Goal: Task Accomplishment & Management: Use online tool/utility

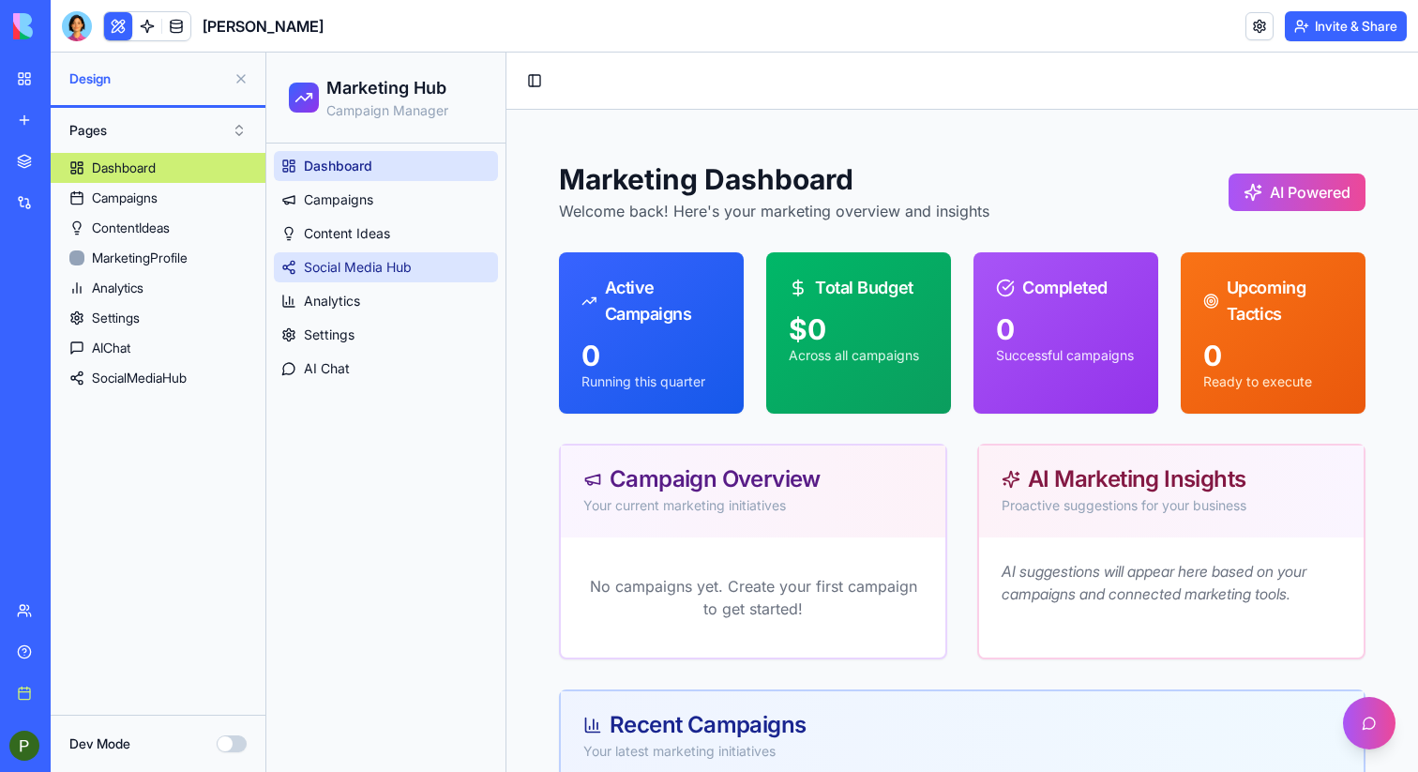
click at [355, 275] on span "Social Media Hub" at bounding box center [358, 267] width 108 height 19
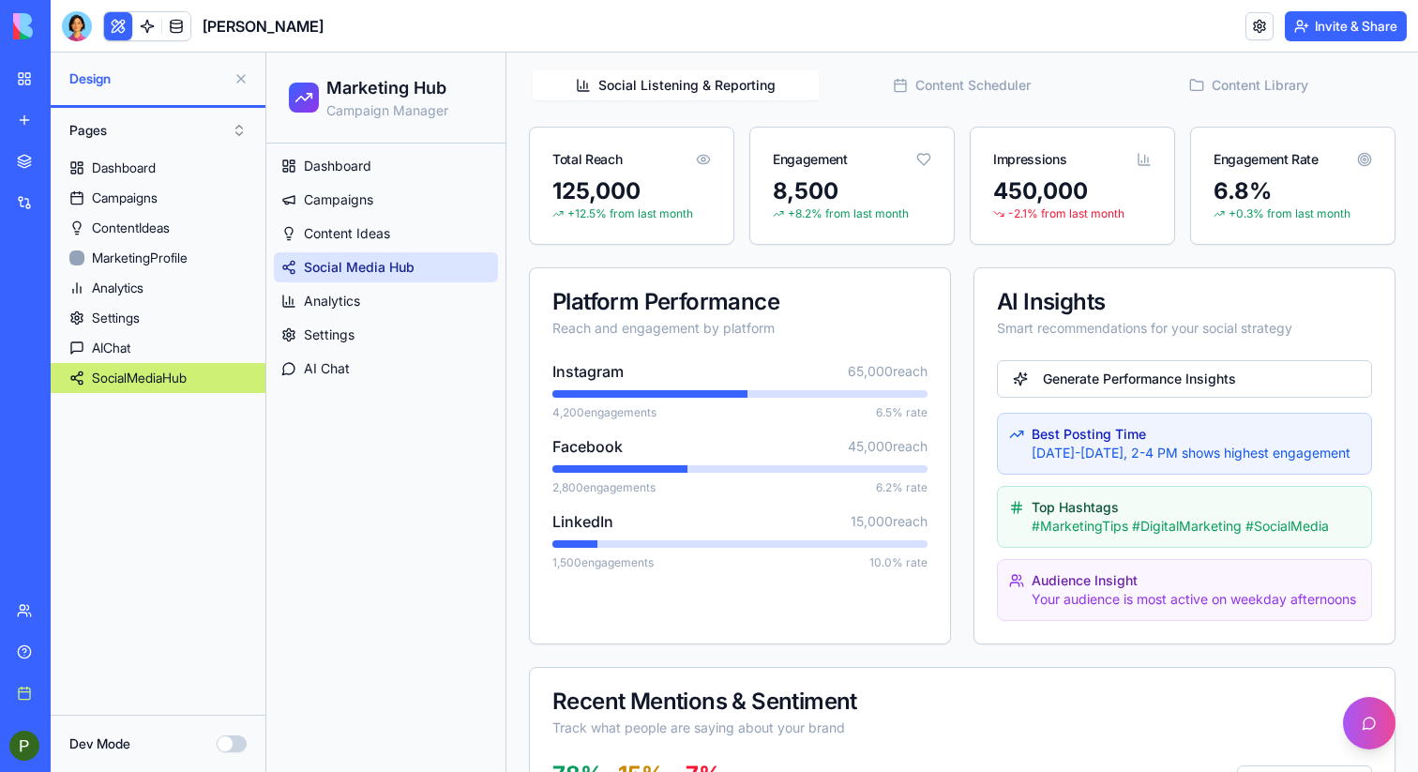
scroll to position [361, 0]
click at [239, 75] on button at bounding box center [241, 79] width 30 height 30
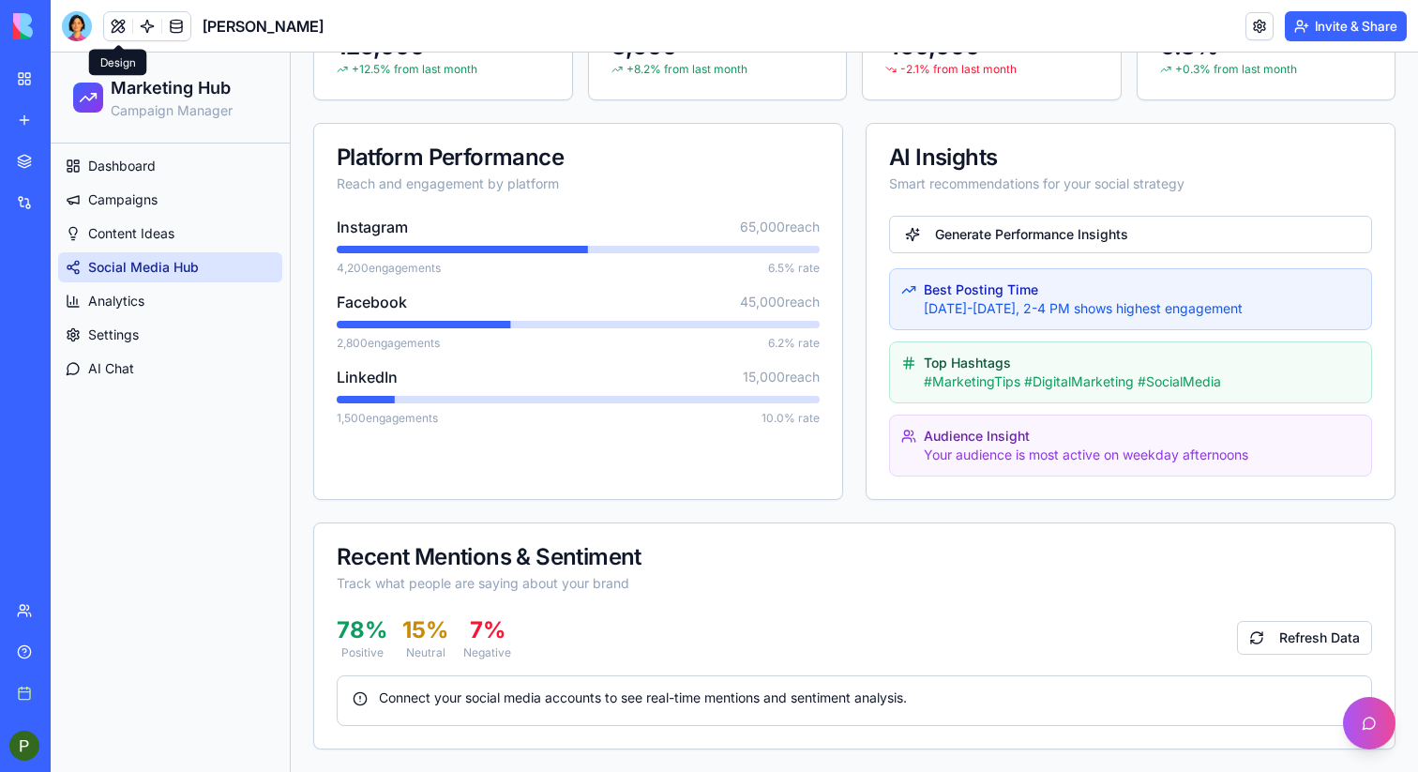
scroll to position [497, 0]
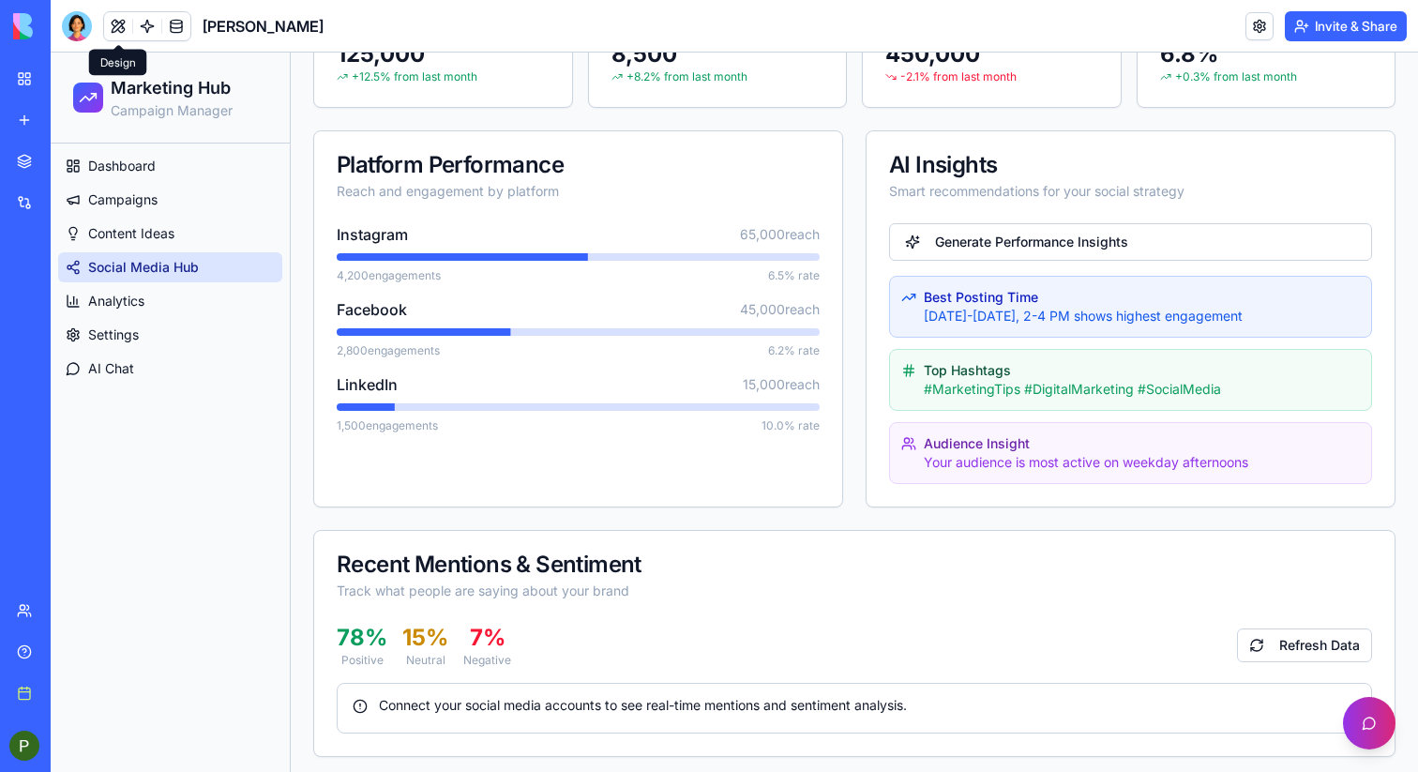
click at [1360, 726] on button at bounding box center [1369, 723] width 53 height 53
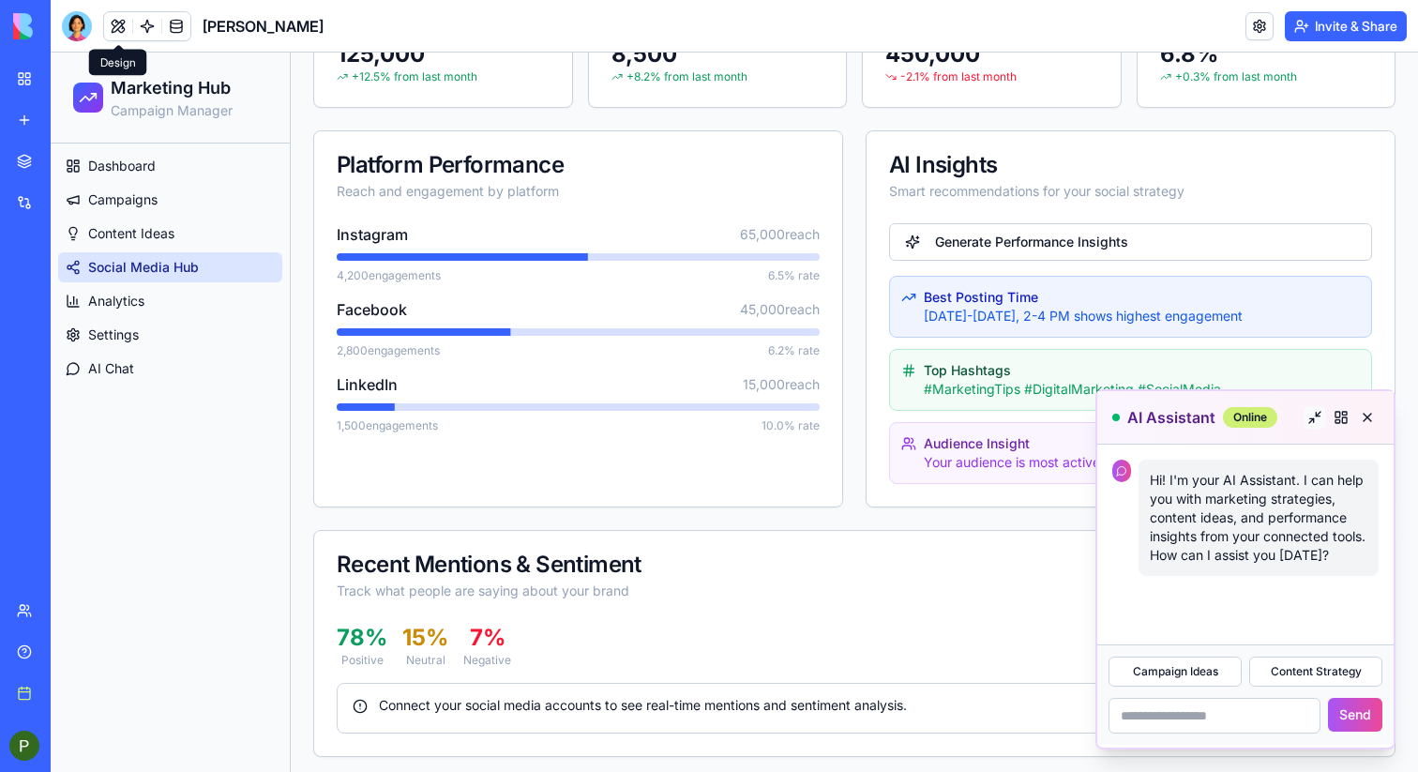
click at [1318, 421] on button at bounding box center [1315, 417] width 23 height 23
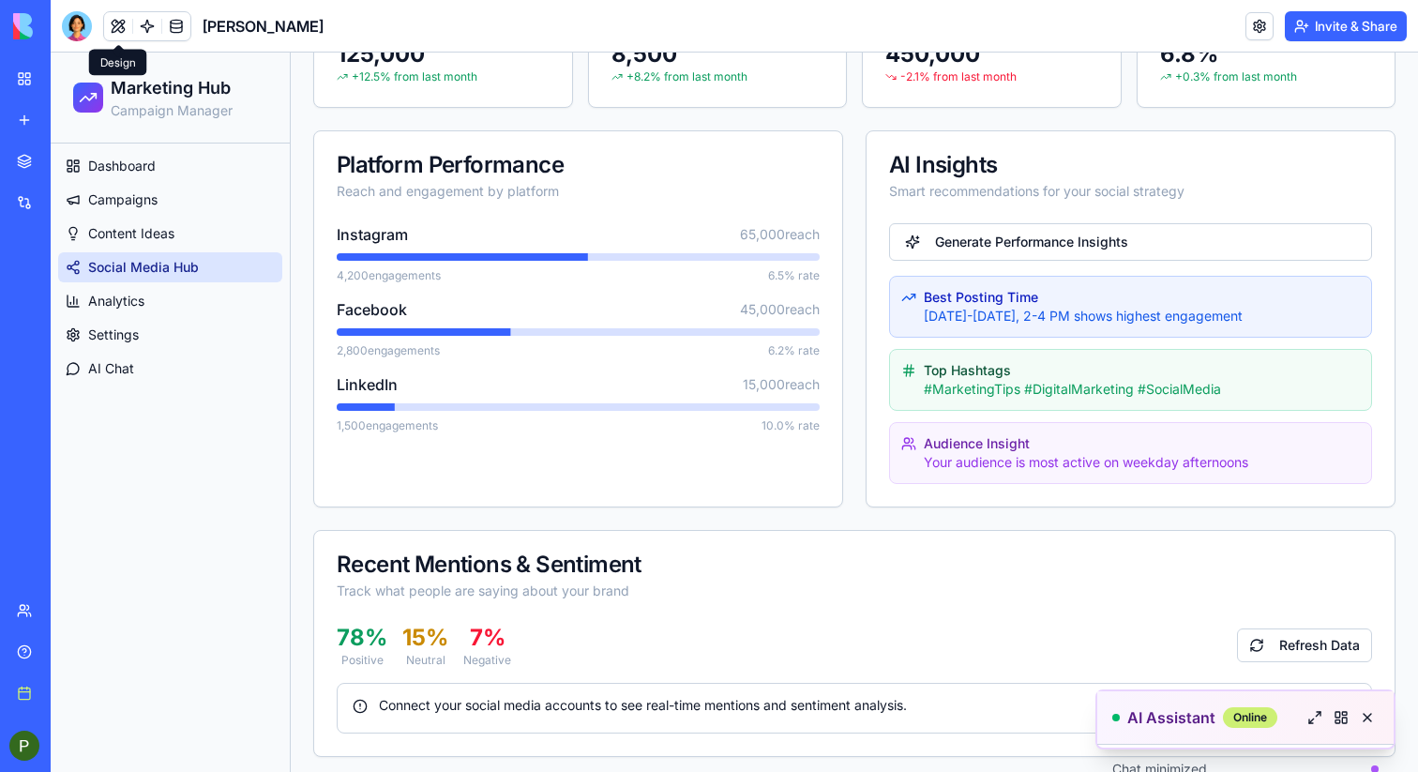
scroll to position [505, 0]
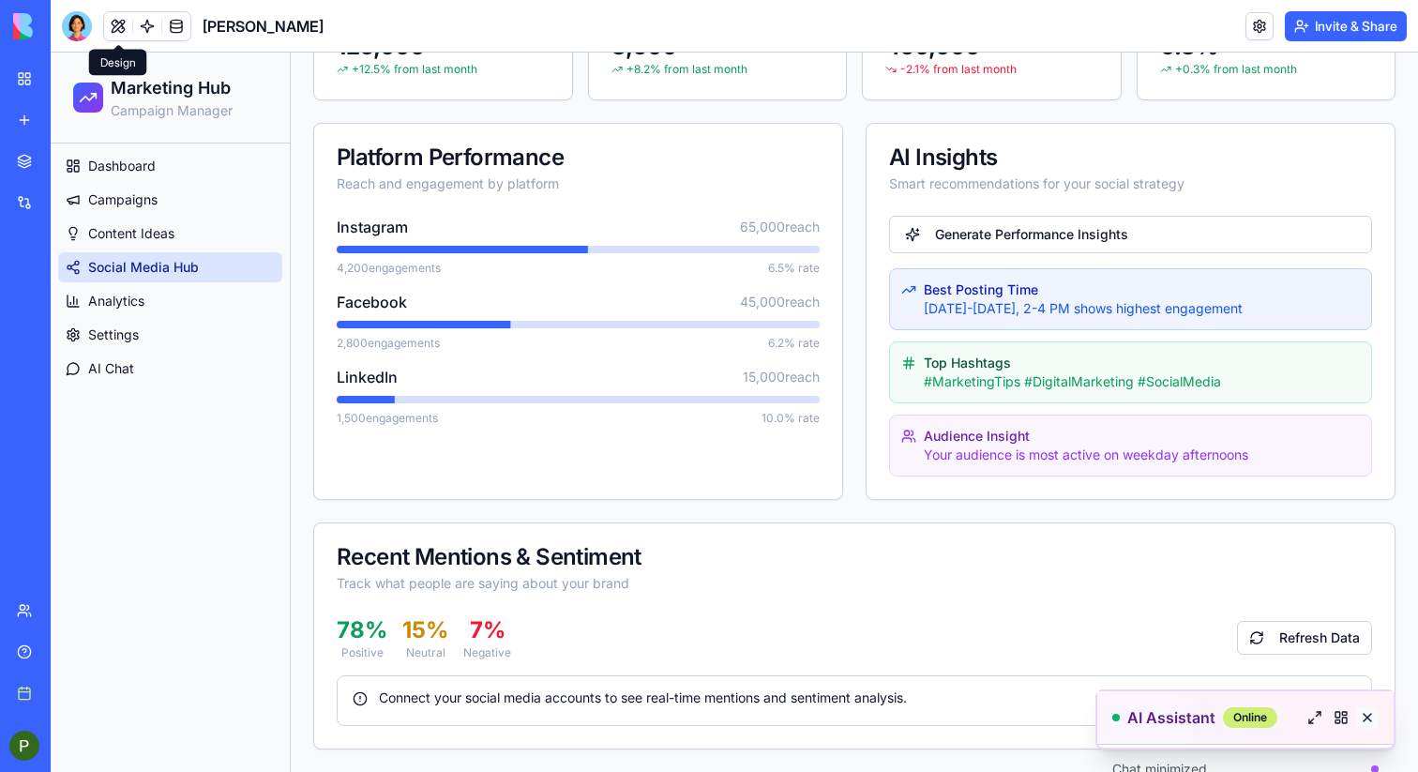
click at [1375, 711] on button at bounding box center [1367, 717] width 23 height 23
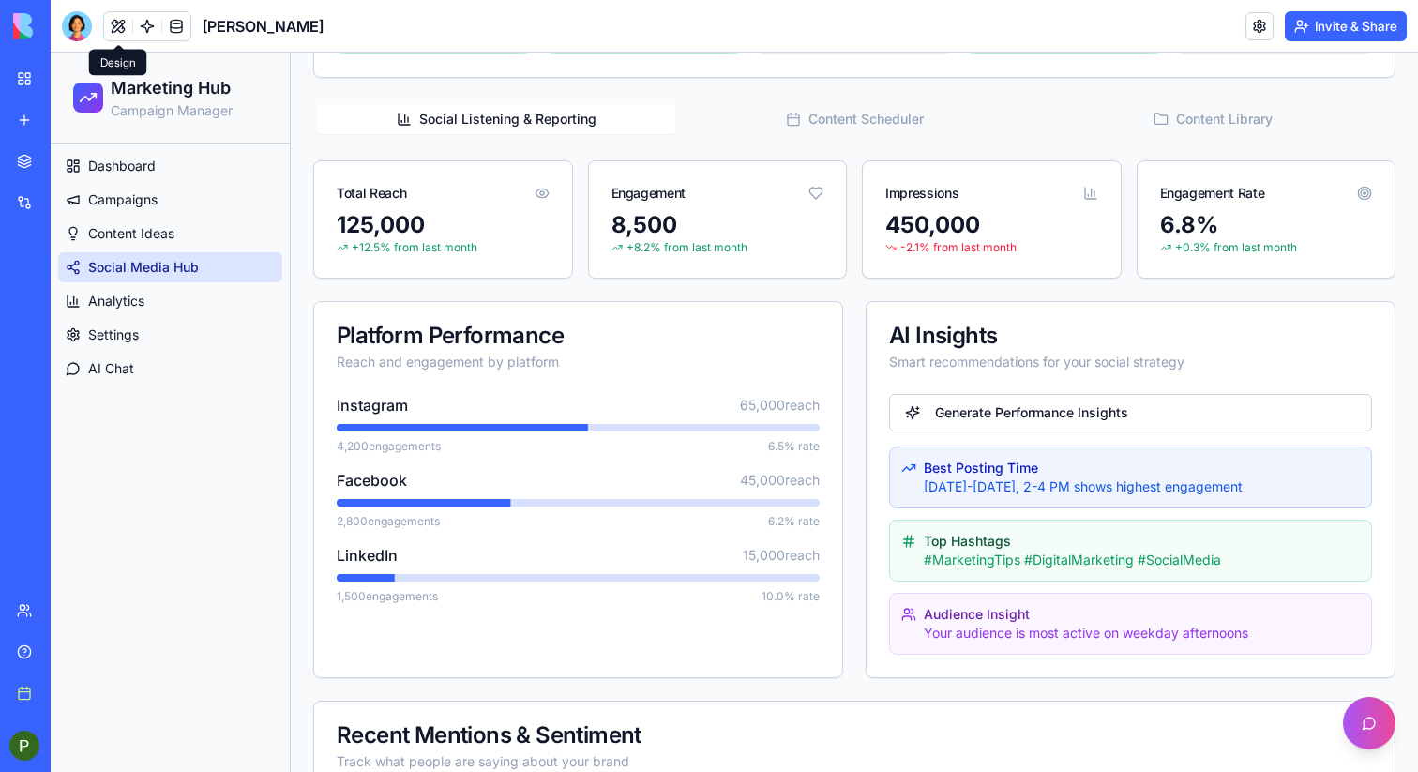
scroll to position [0, 0]
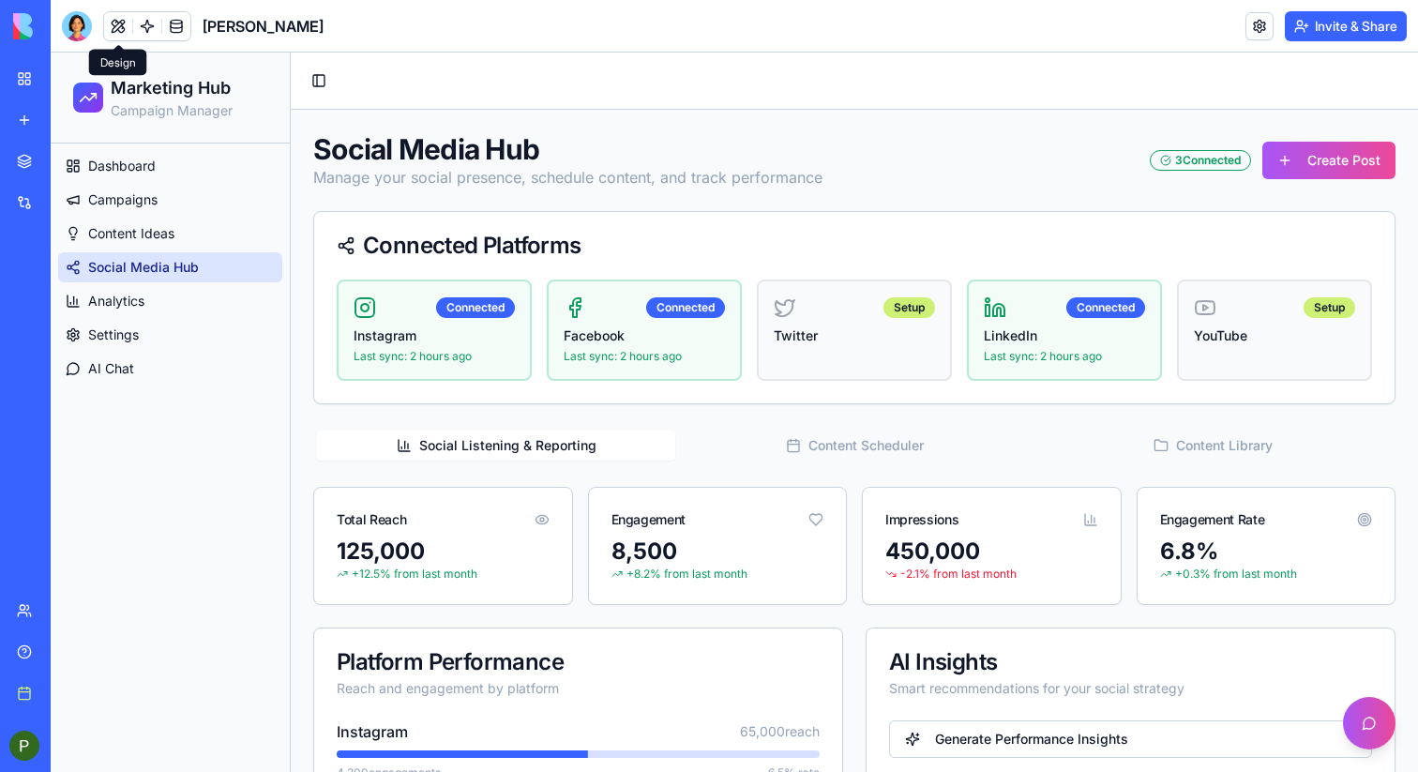
click at [1201, 163] on div "3 Connected" at bounding box center [1200, 160] width 101 height 21
click at [1301, 159] on button "Create Post" at bounding box center [1328, 161] width 133 height 38
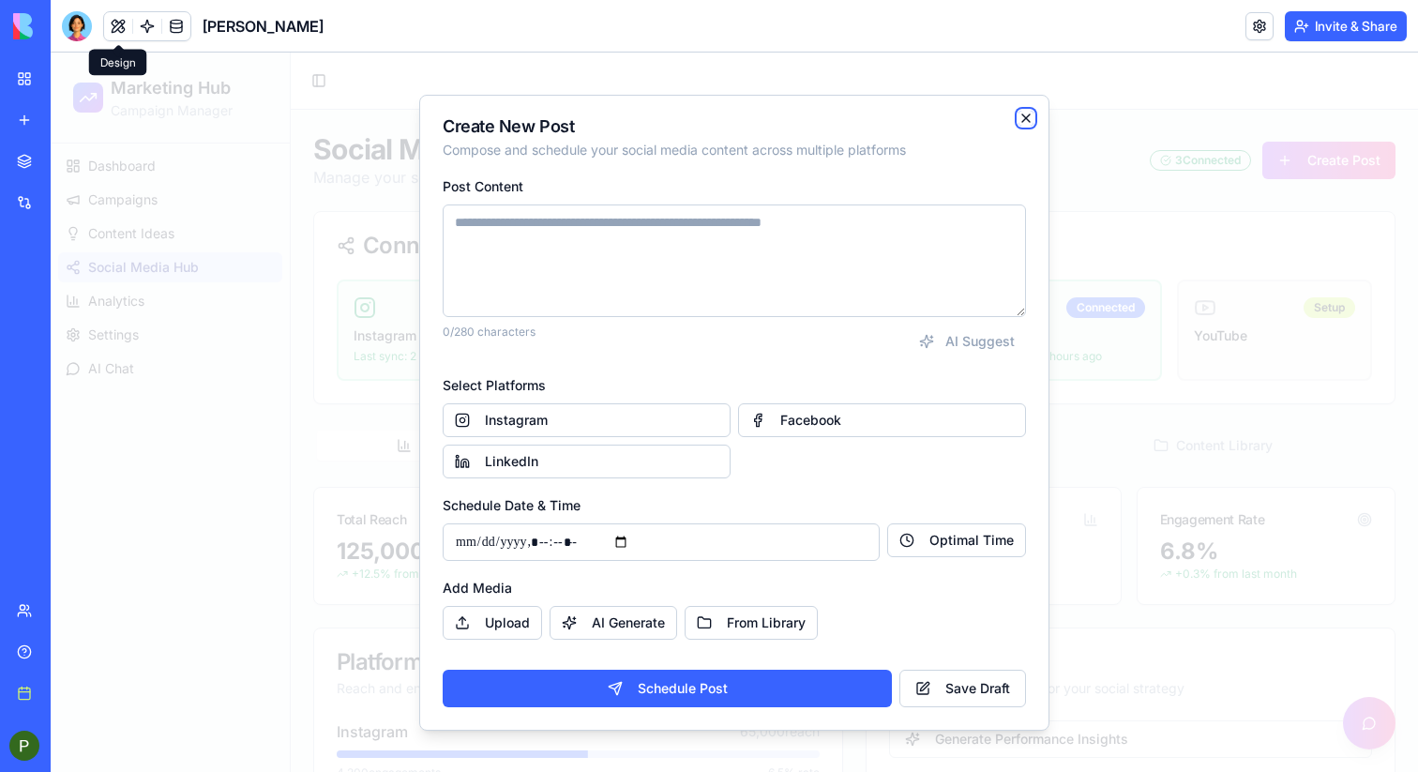
click at [1021, 124] on icon "button" at bounding box center [1026, 118] width 15 height 15
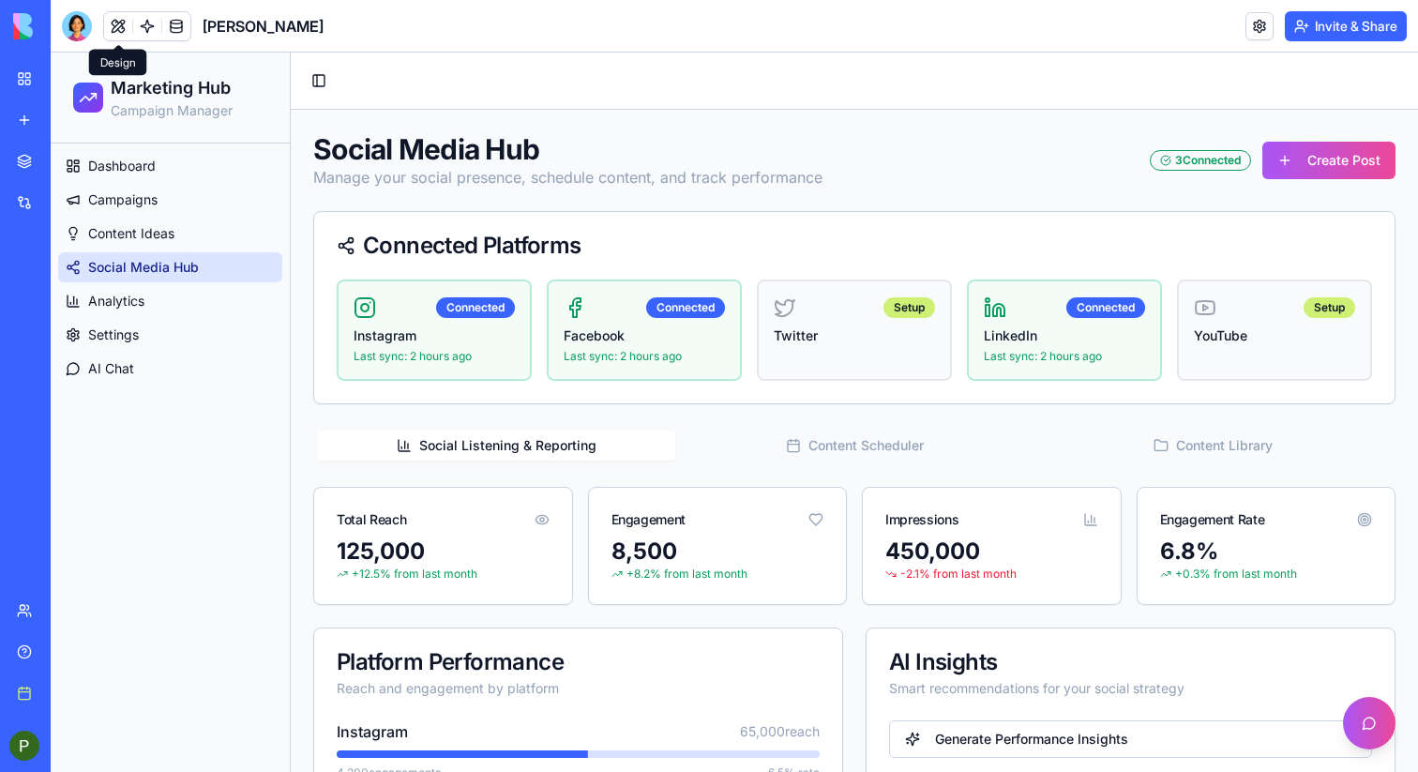
click at [896, 454] on button "Content Scheduler" at bounding box center [854, 446] width 358 height 30
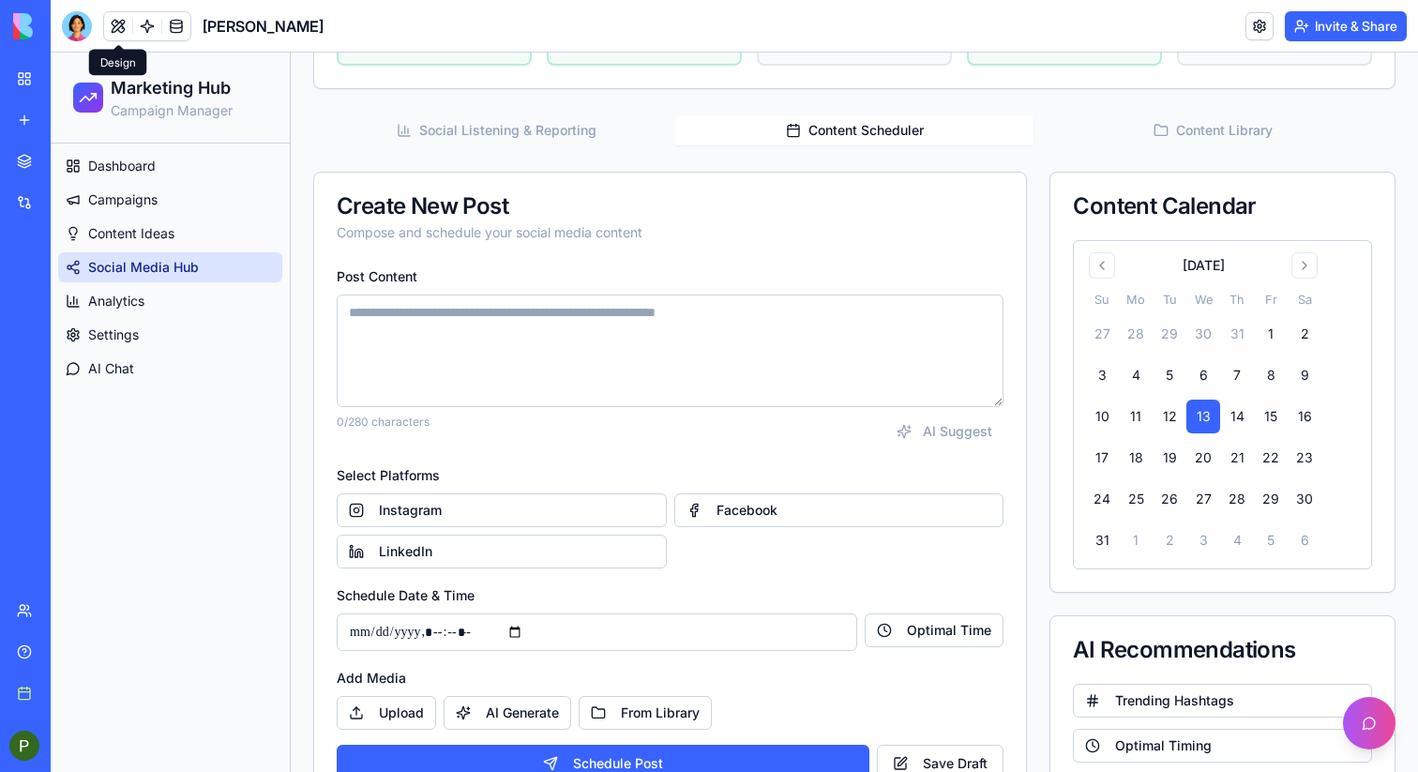
scroll to position [326, 0]
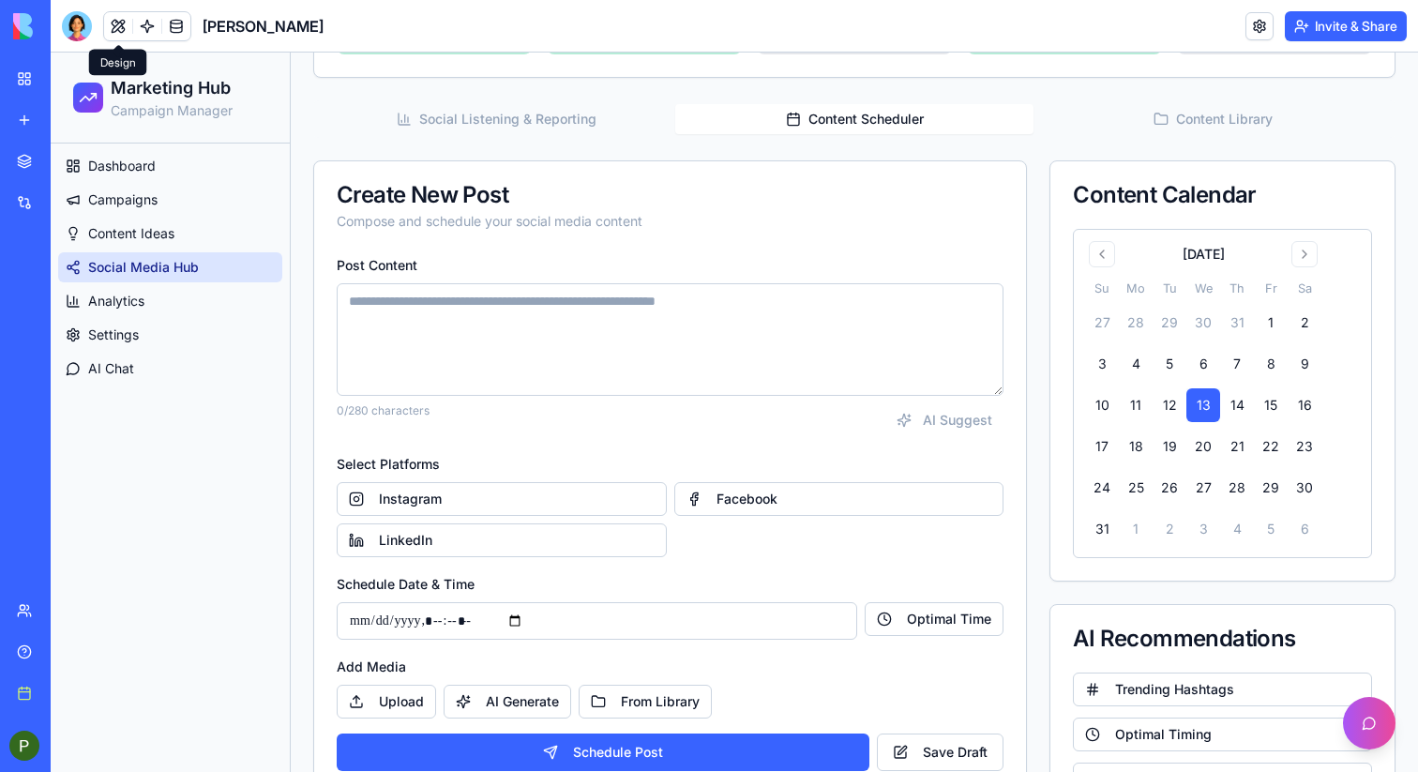
click at [1243, 129] on button "Content Library" at bounding box center [1213, 119] width 358 height 30
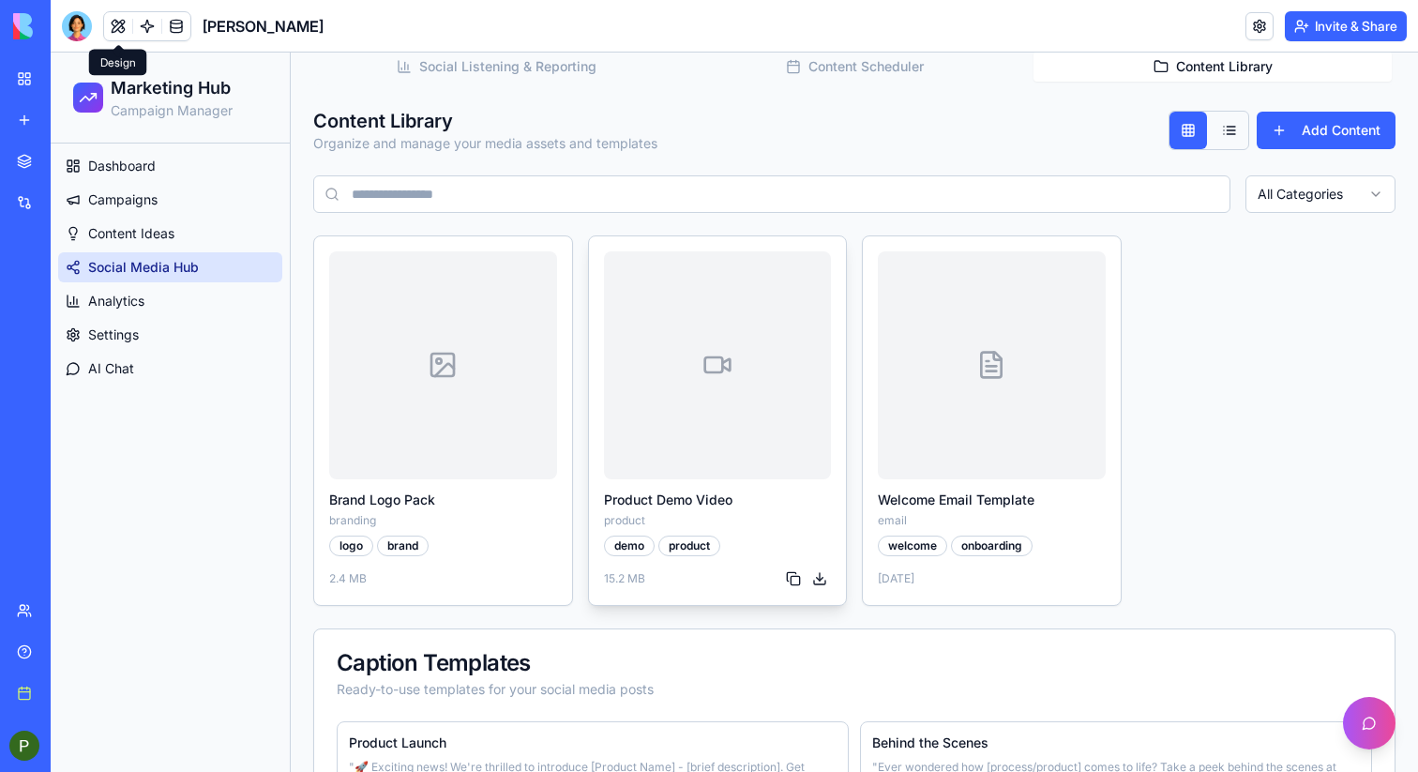
scroll to position [0, 0]
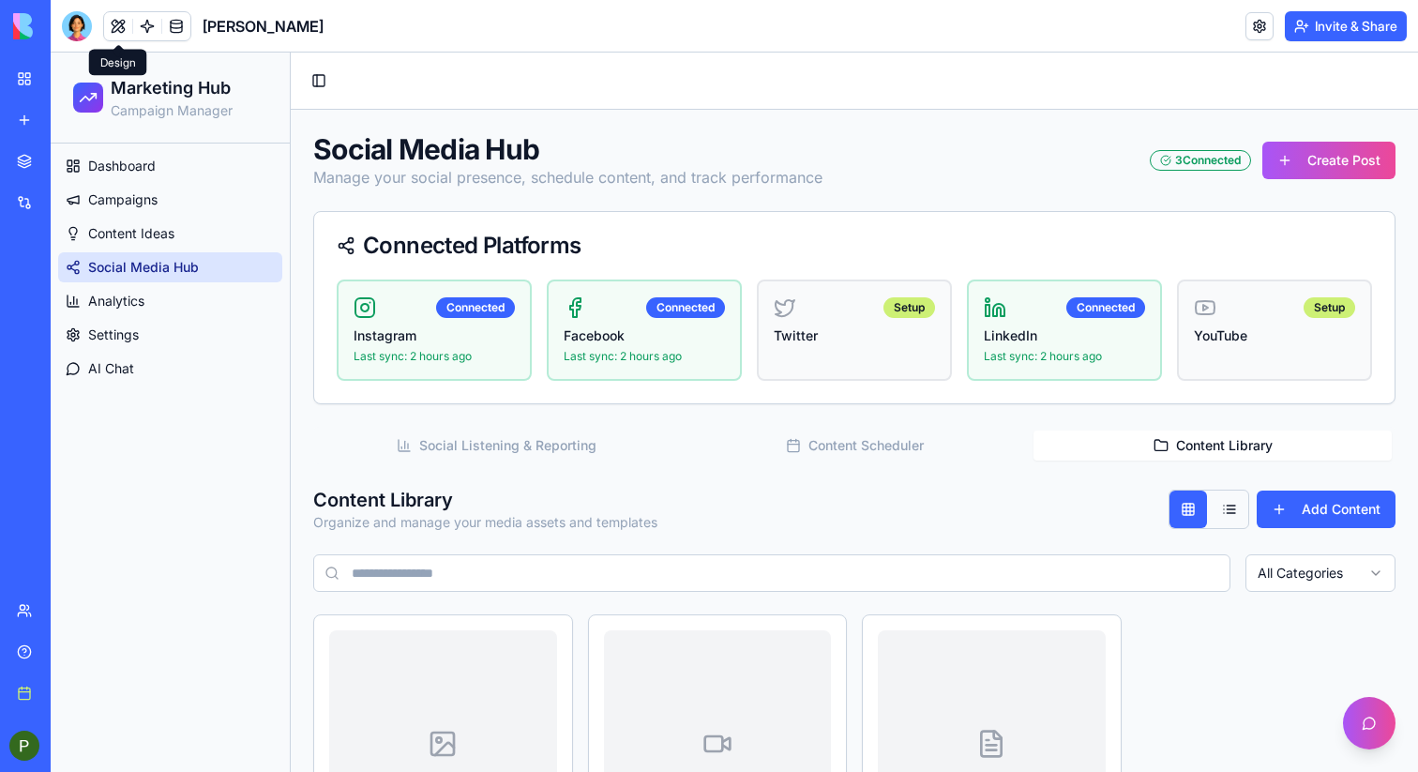
click at [524, 433] on button "Social Listening & Reporting" at bounding box center [496, 446] width 358 height 30
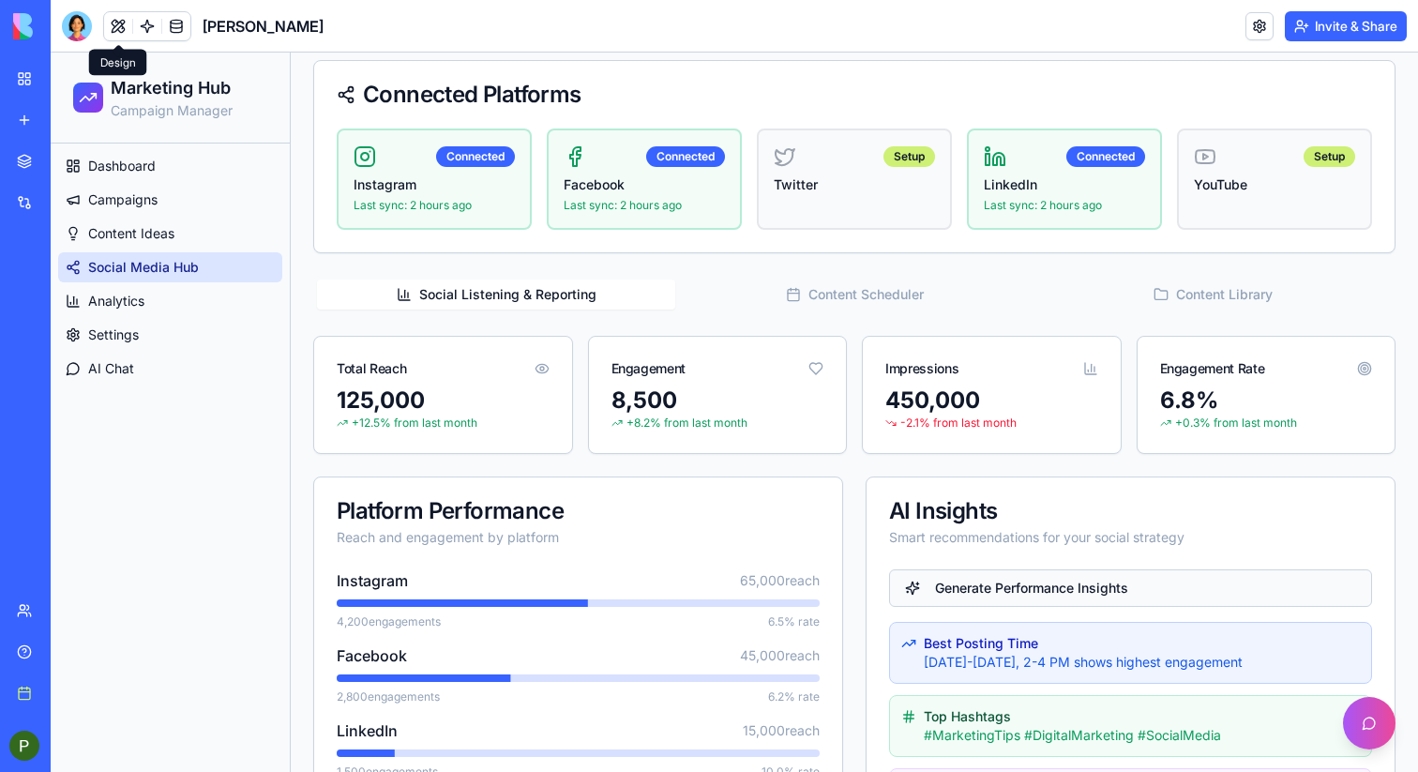
scroll to position [147, 0]
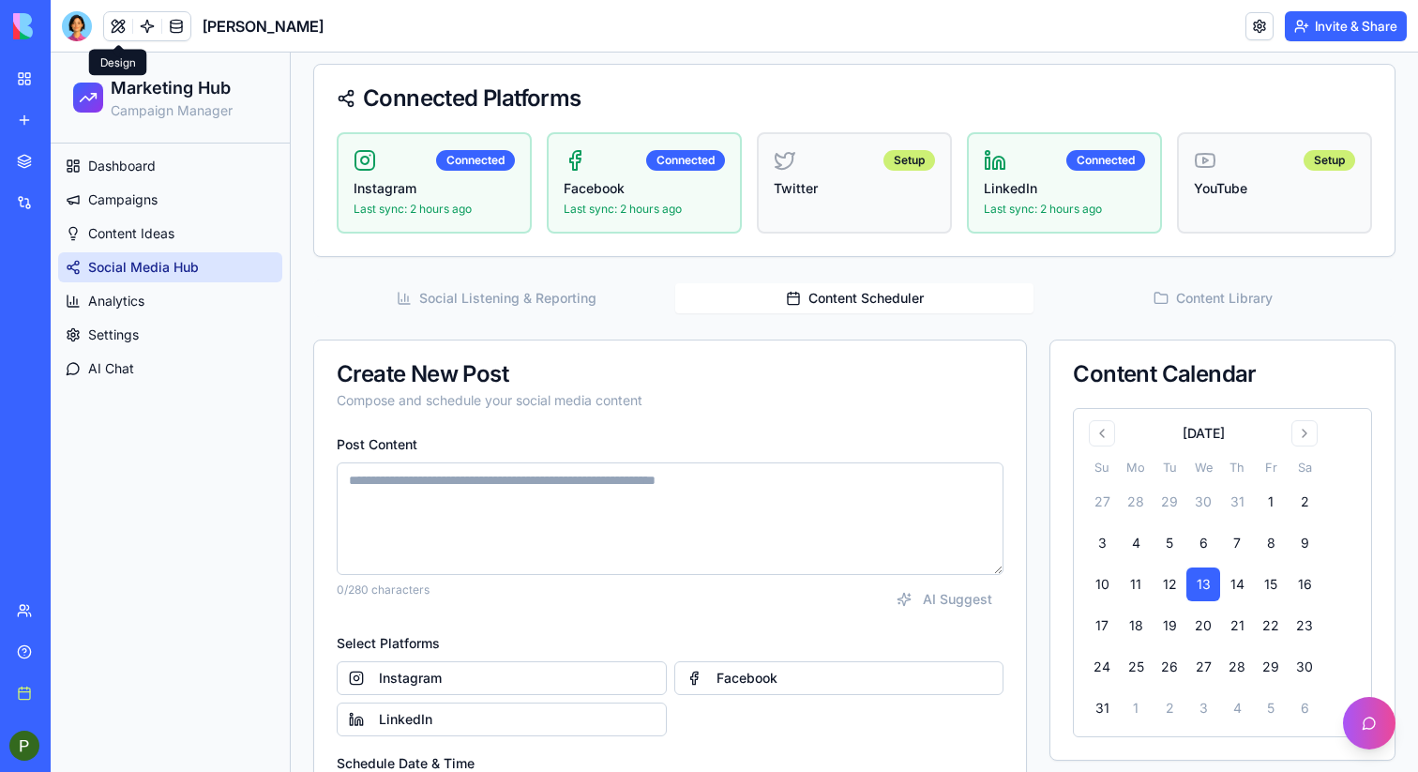
click at [844, 295] on button "Content Scheduler" at bounding box center [854, 298] width 358 height 30
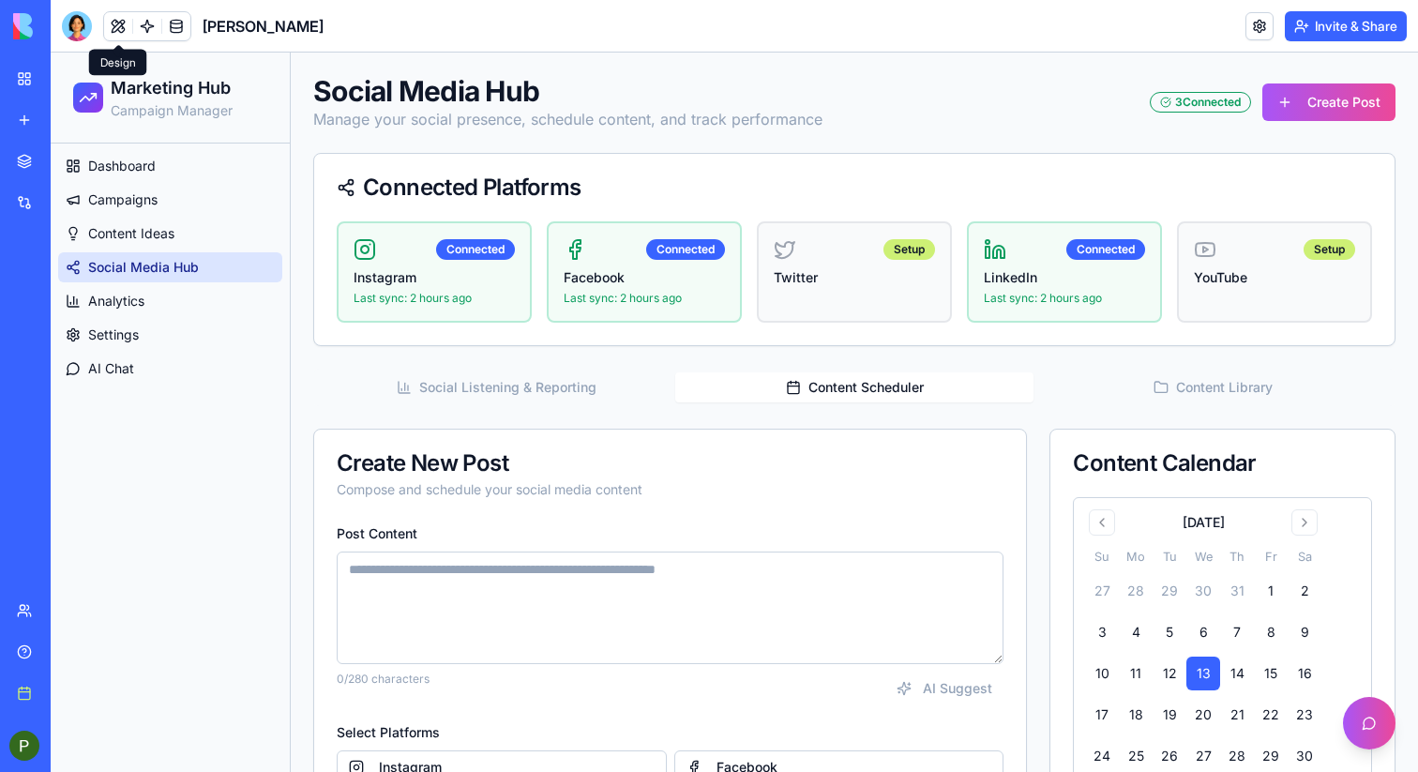
scroll to position [21, 0]
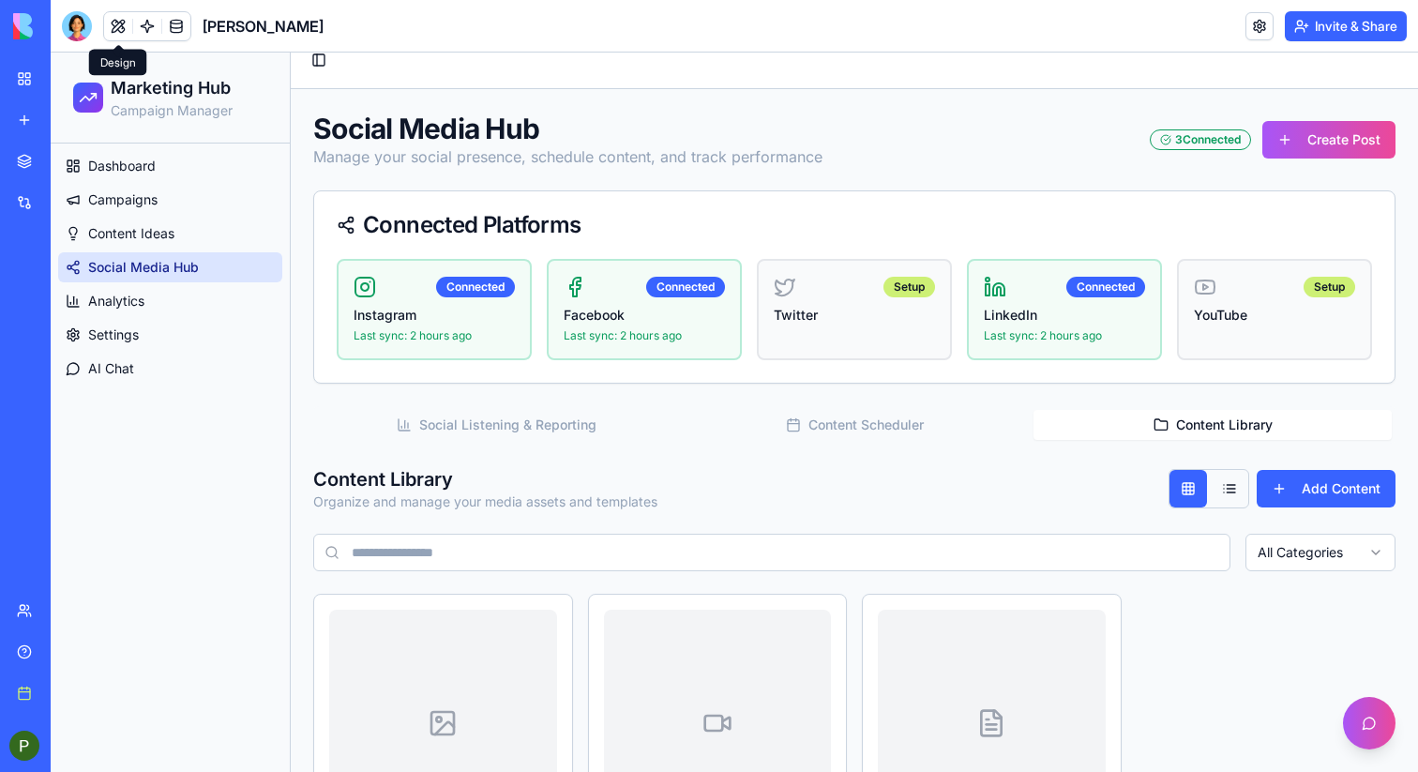
click at [1158, 427] on icon "button" at bounding box center [1161, 424] width 15 height 15
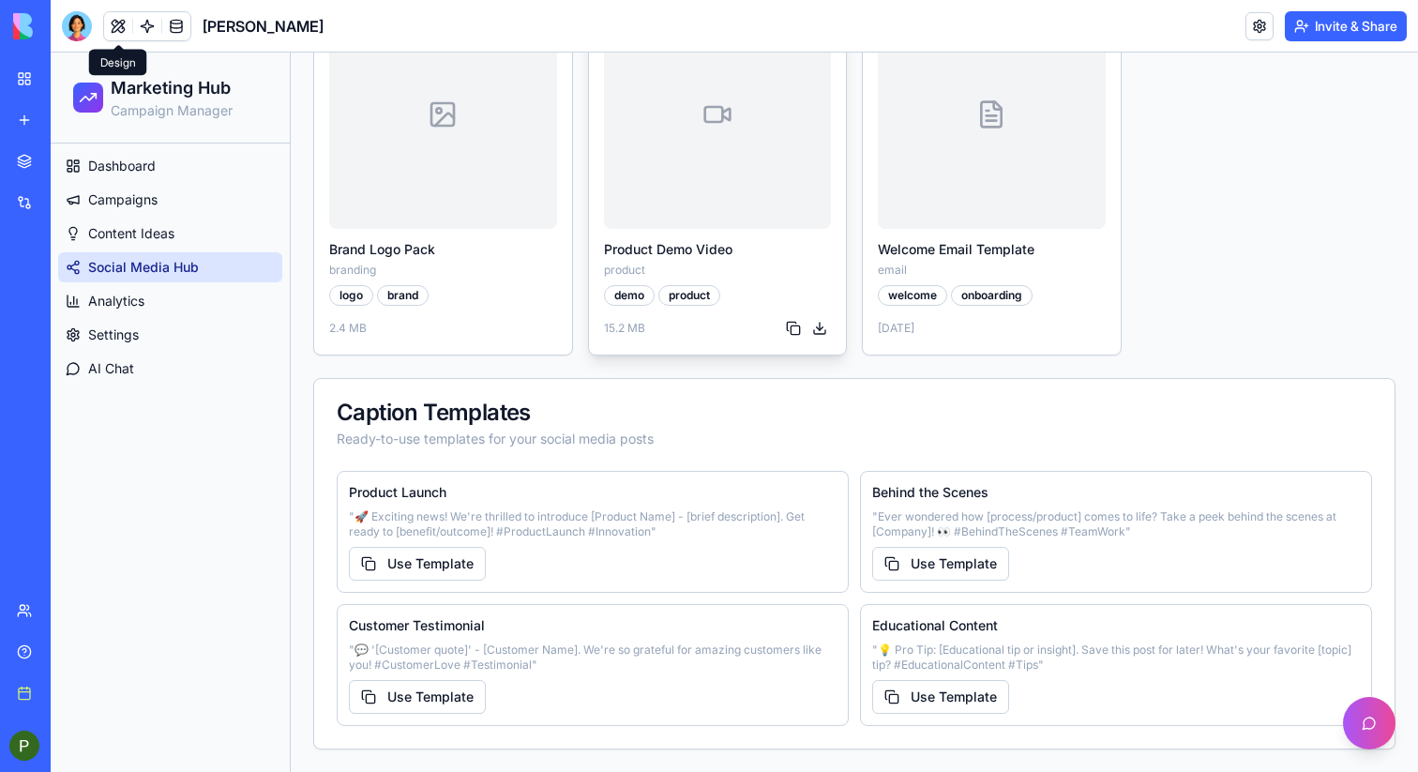
scroll to position [0, 0]
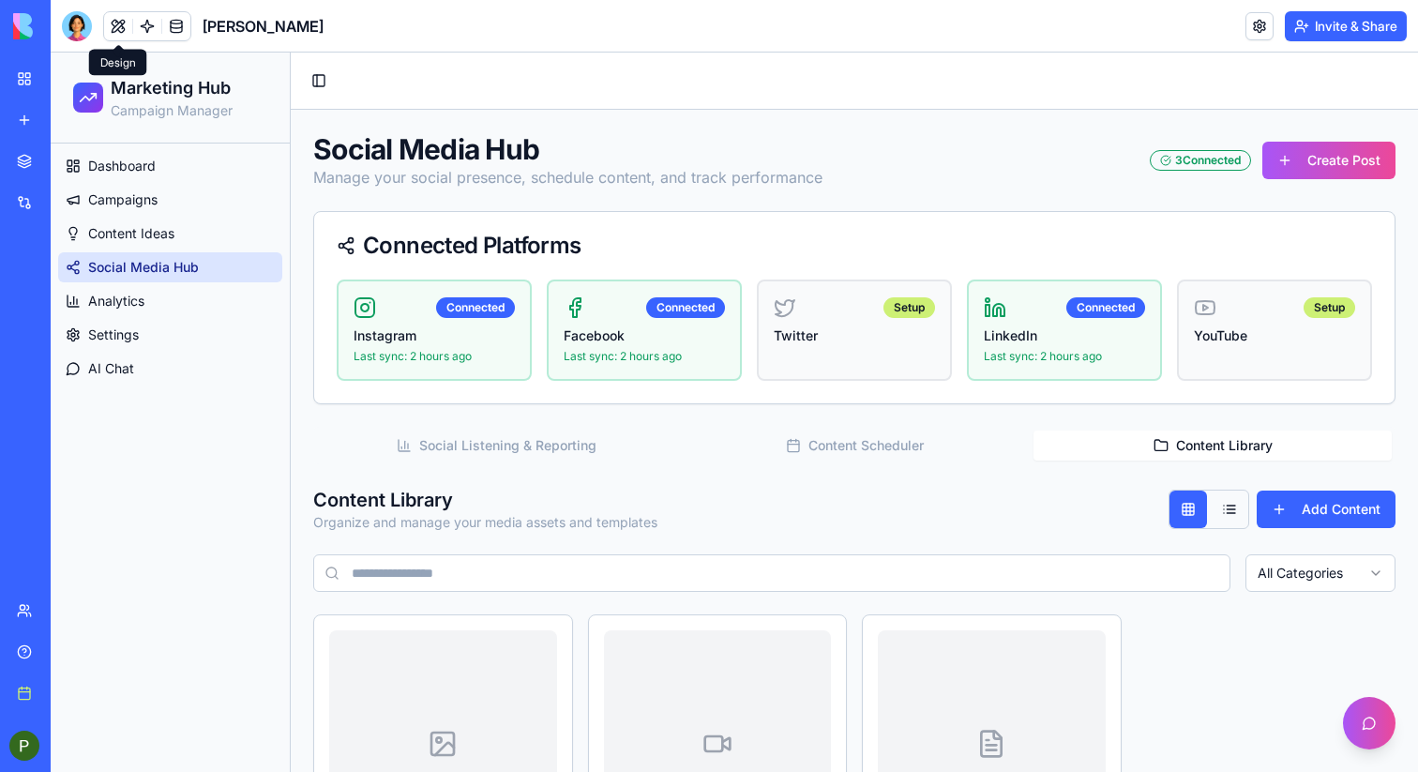
click at [526, 435] on button "Social Listening & Reporting" at bounding box center [496, 446] width 358 height 30
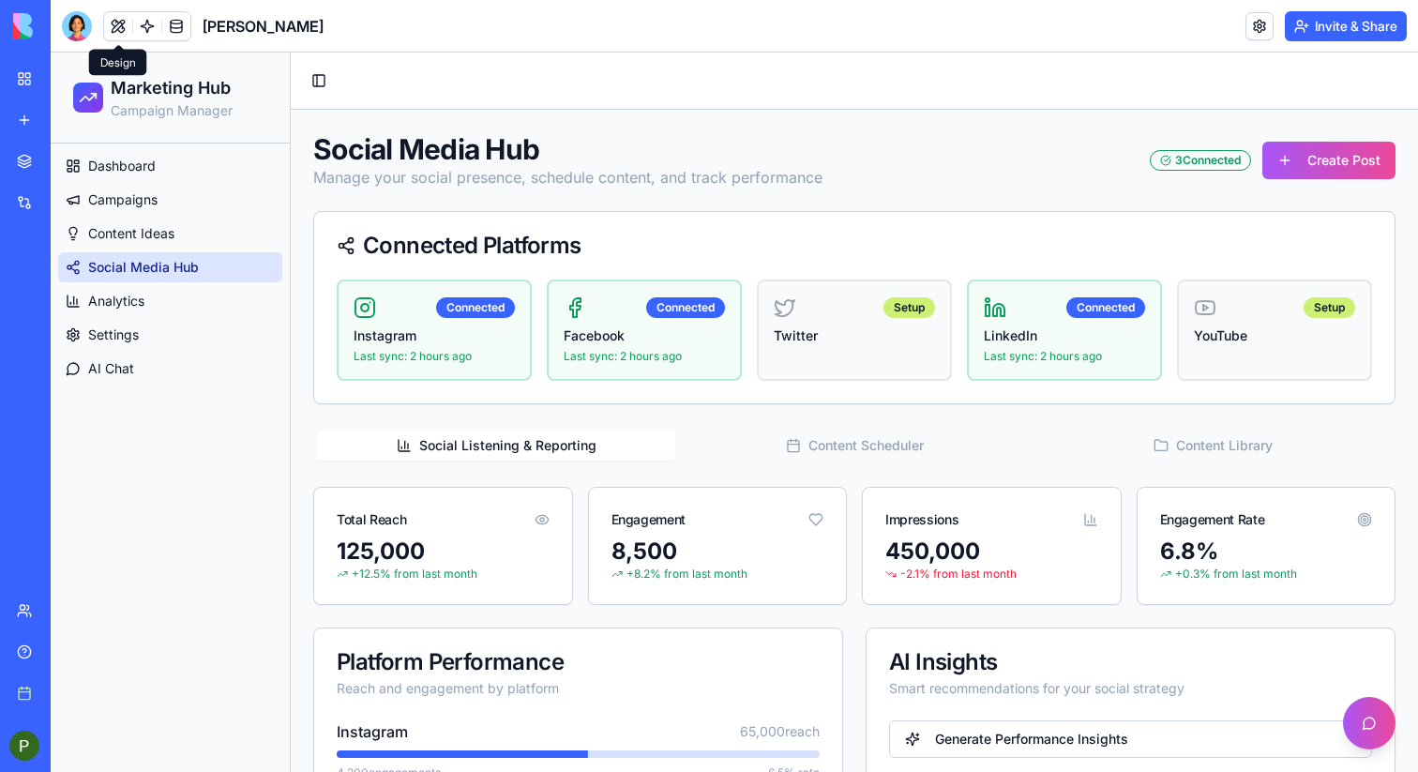
click at [856, 433] on button "Content Scheduler" at bounding box center [854, 446] width 358 height 30
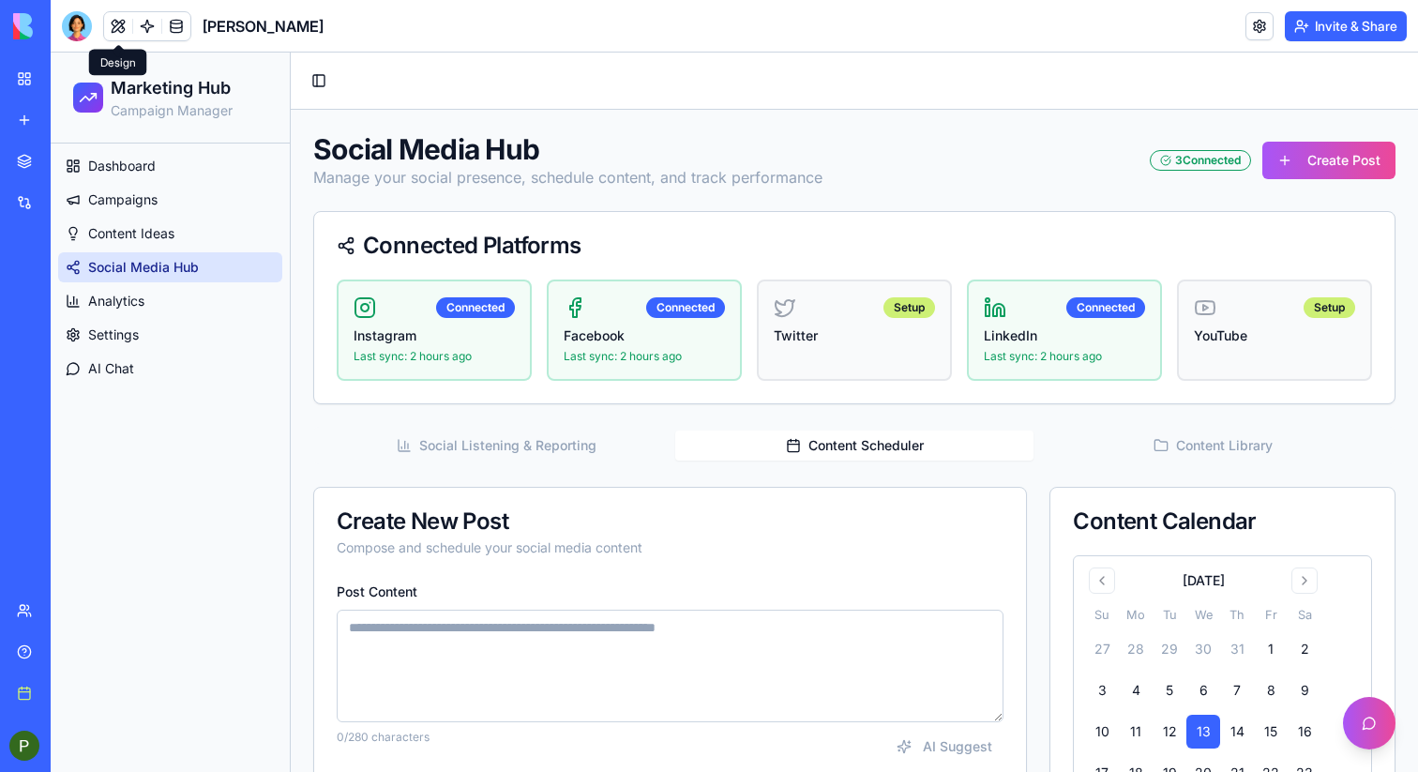
click at [1192, 442] on button "Content Library" at bounding box center [1213, 446] width 358 height 30
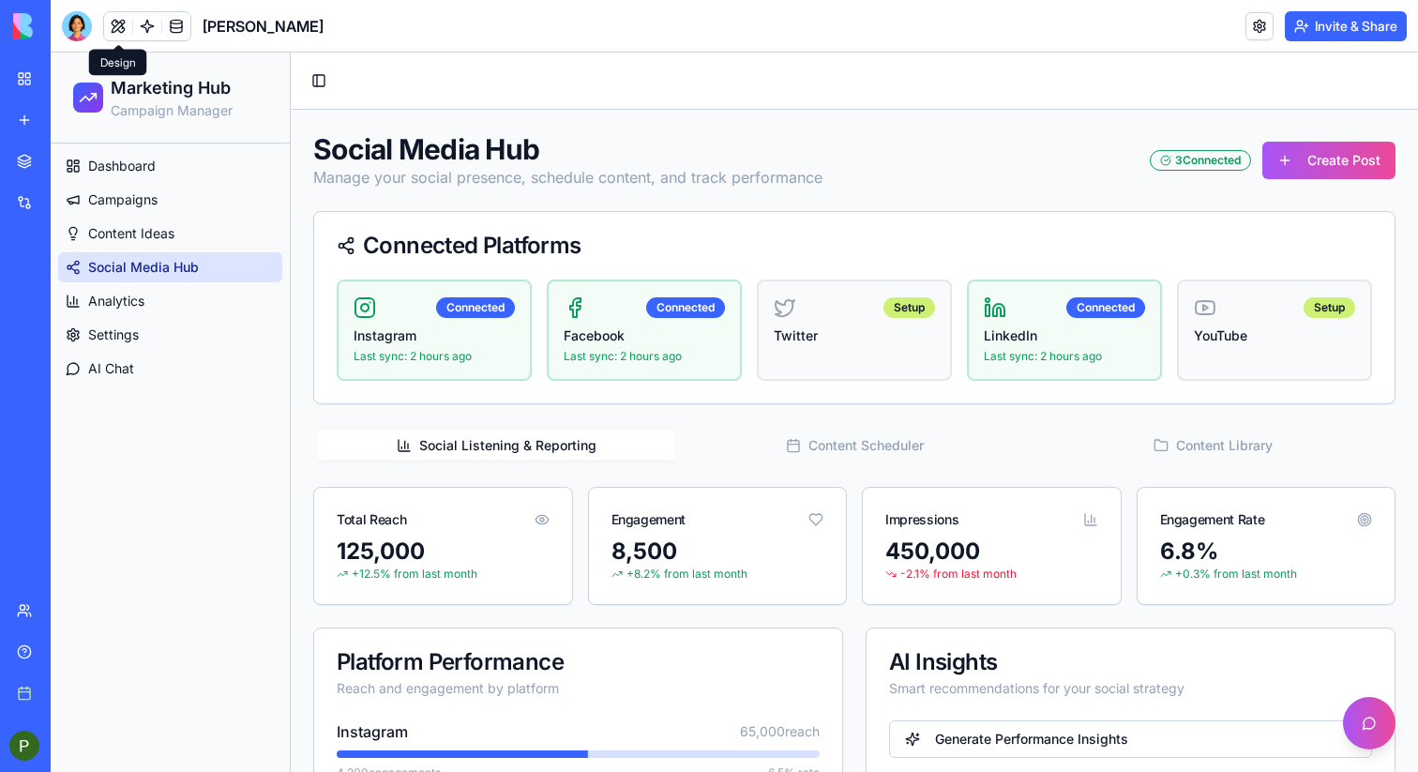
click at [530, 442] on button "Social Listening & Reporting" at bounding box center [496, 446] width 358 height 30
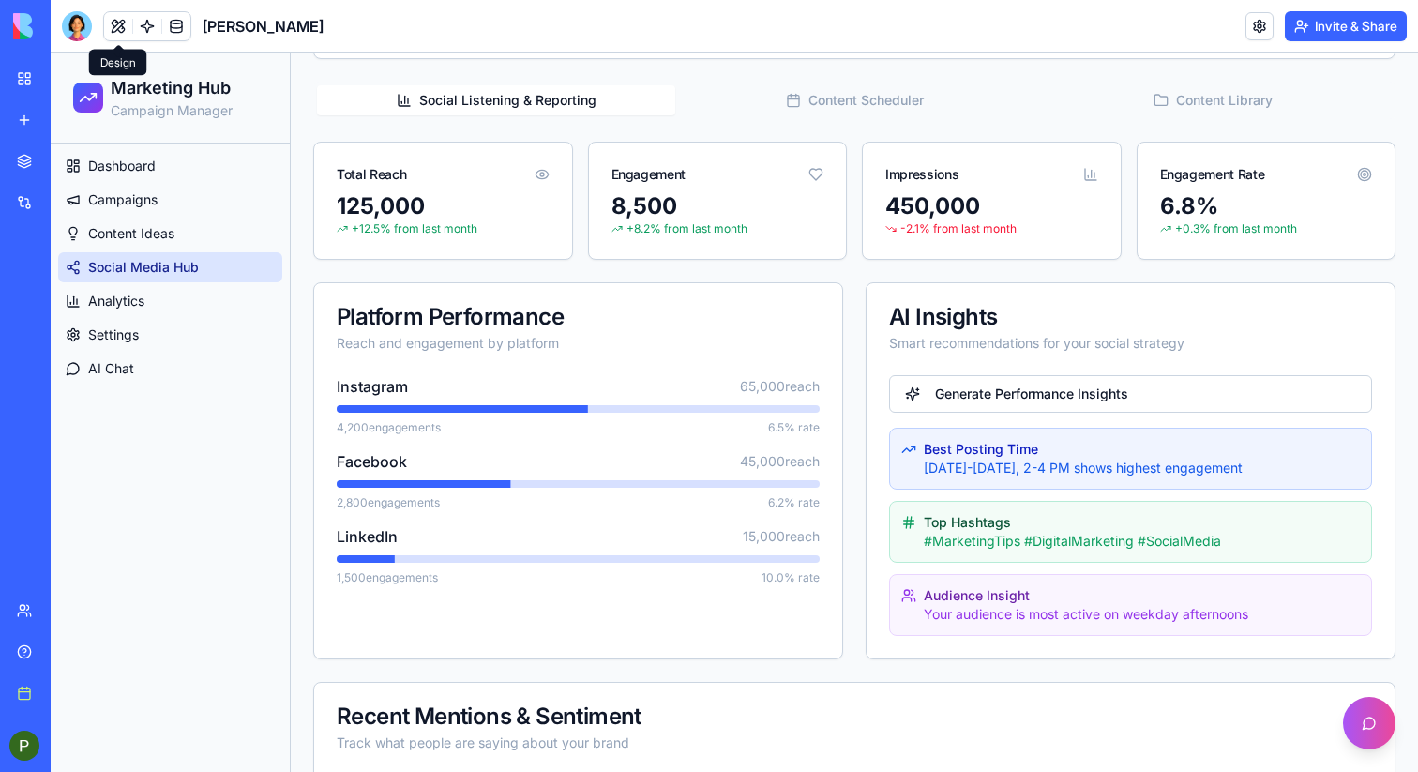
scroll to position [370, 0]
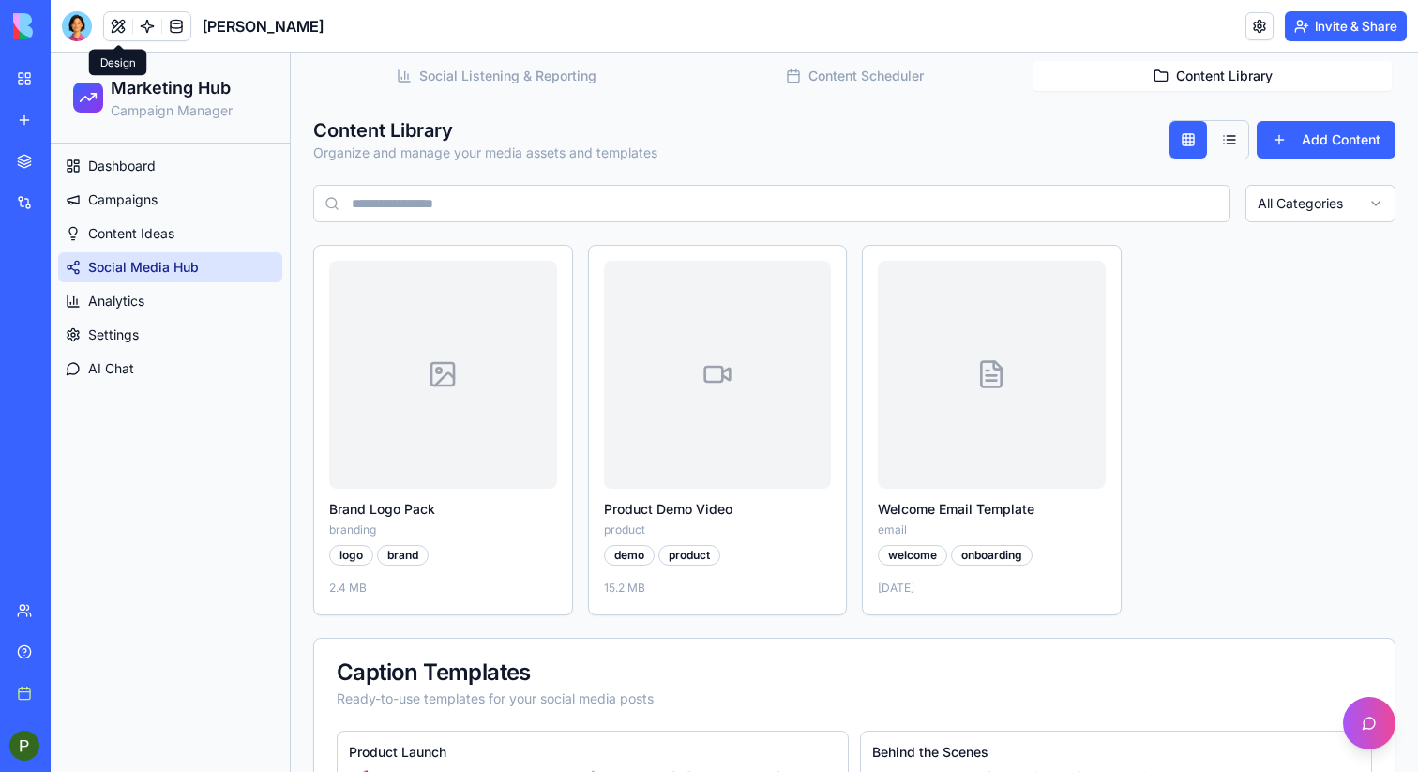
click at [1249, 82] on button "Content Library" at bounding box center [1213, 76] width 358 height 30
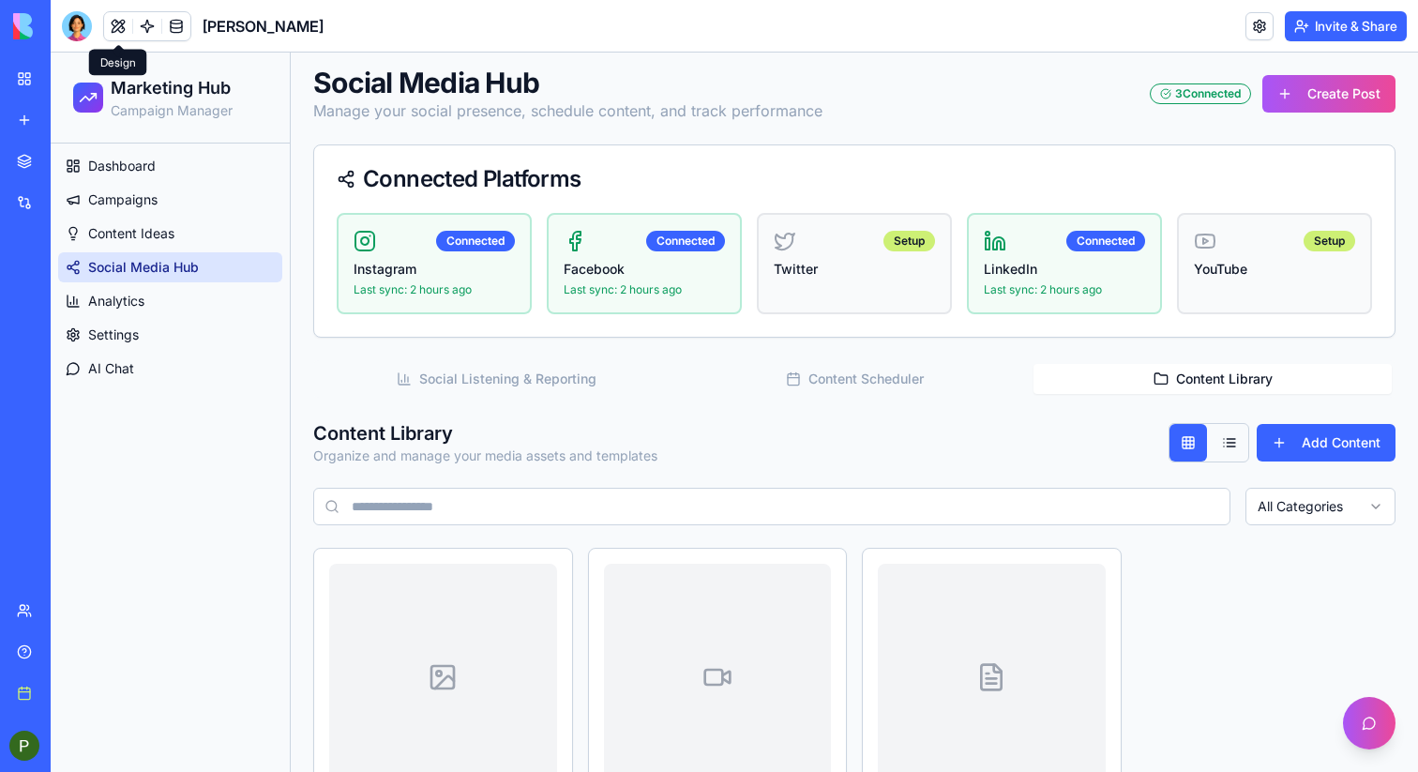
scroll to position [98, 0]
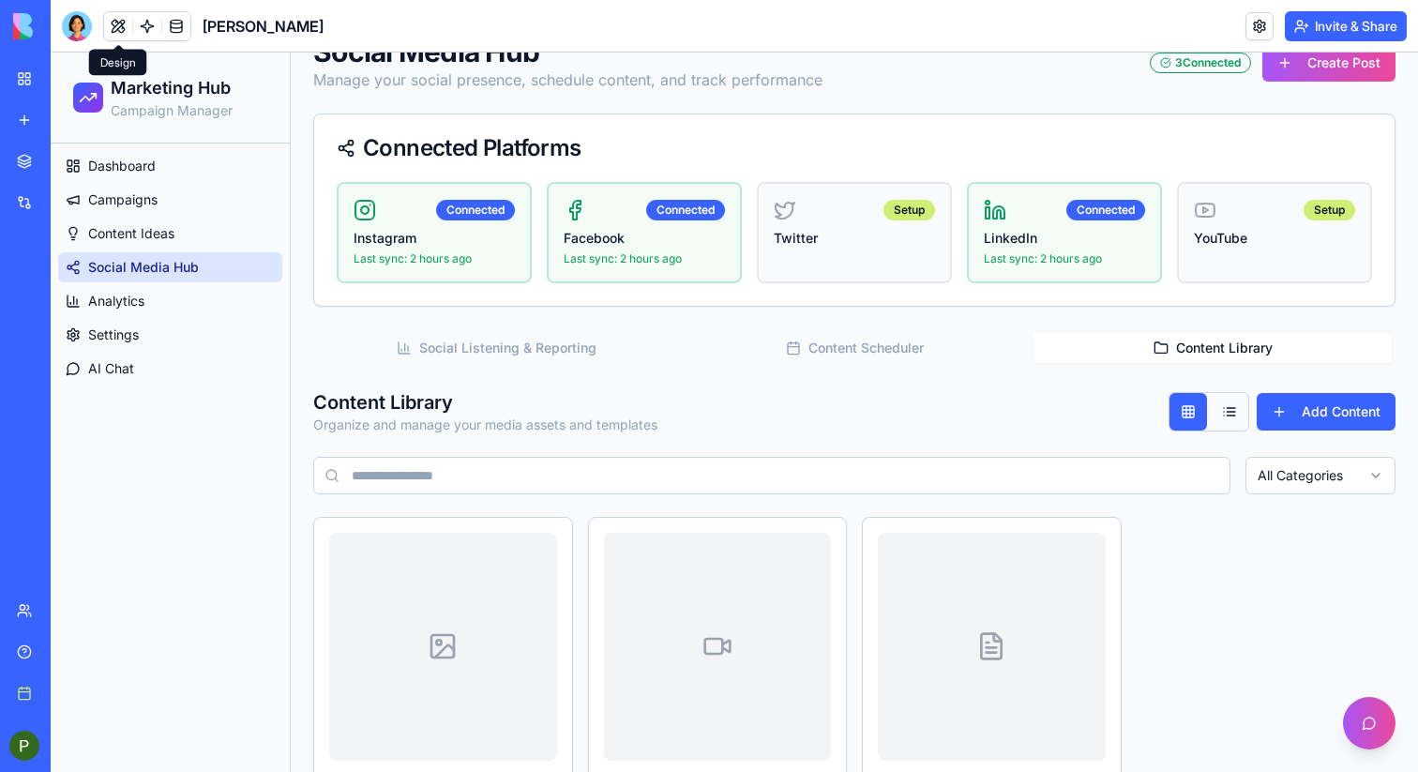
click at [509, 355] on button "Social Listening & Reporting" at bounding box center [496, 348] width 358 height 30
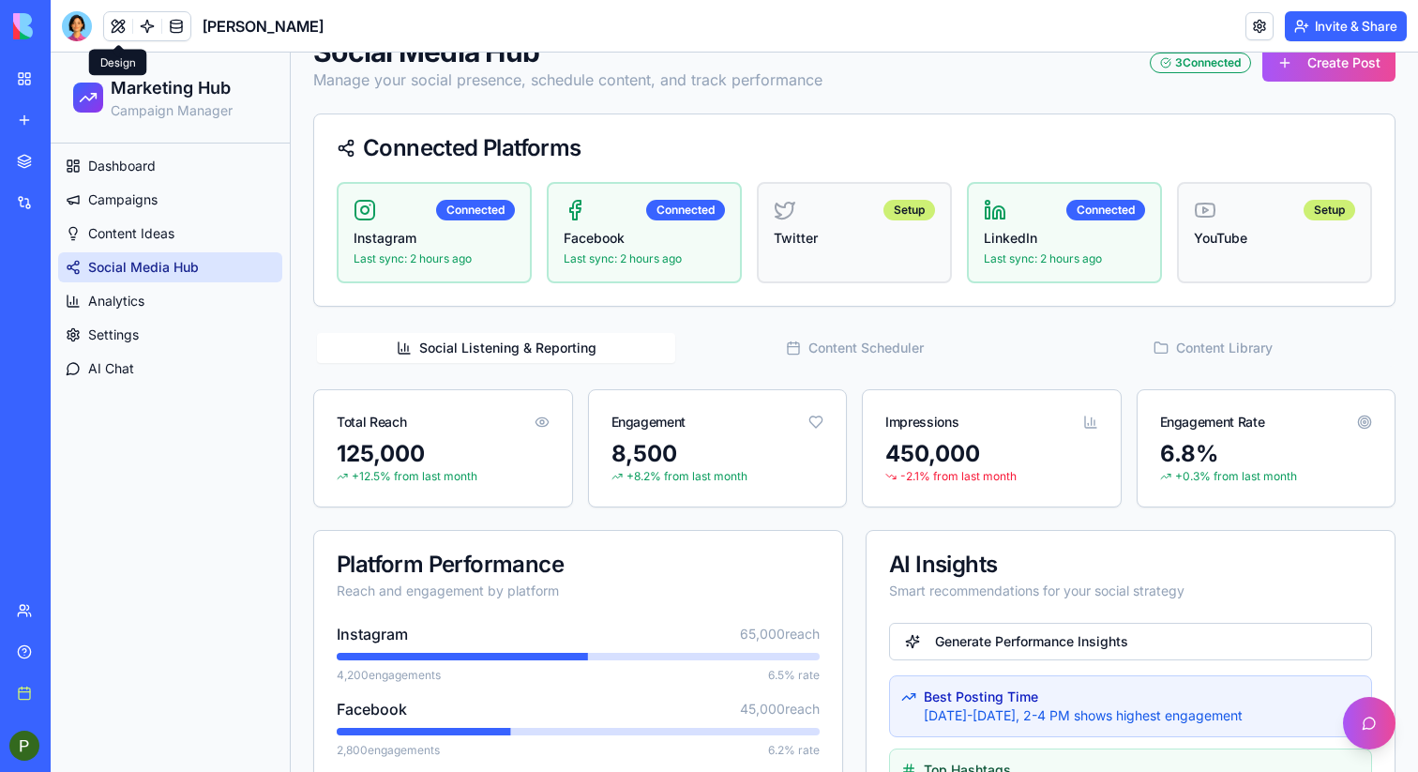
click at [865, 344] on button "Content Scheduler" at bounding box center [854, 348] width 358 height 30
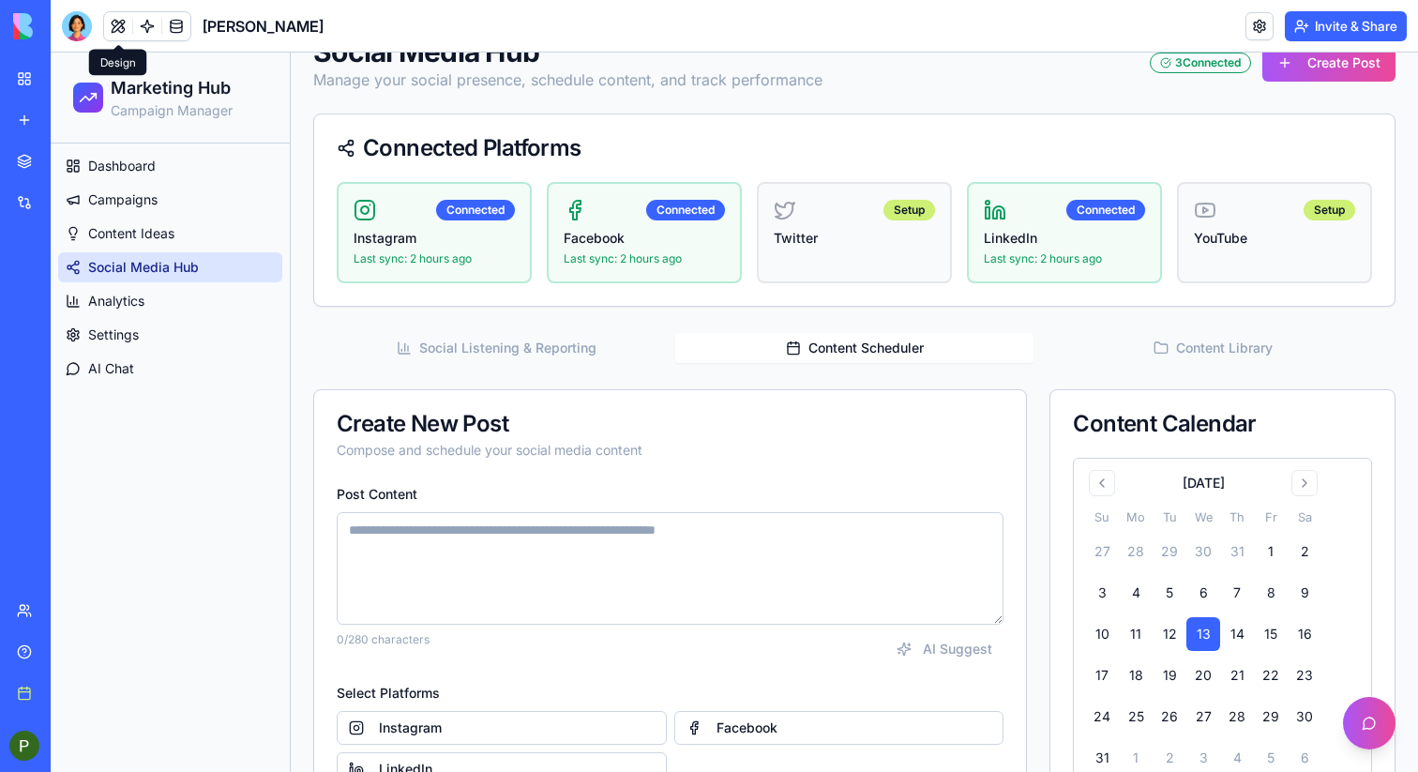
click at [1247, 350] on button "Content Library" at bounding box center [1213, 348] width 358 height 30
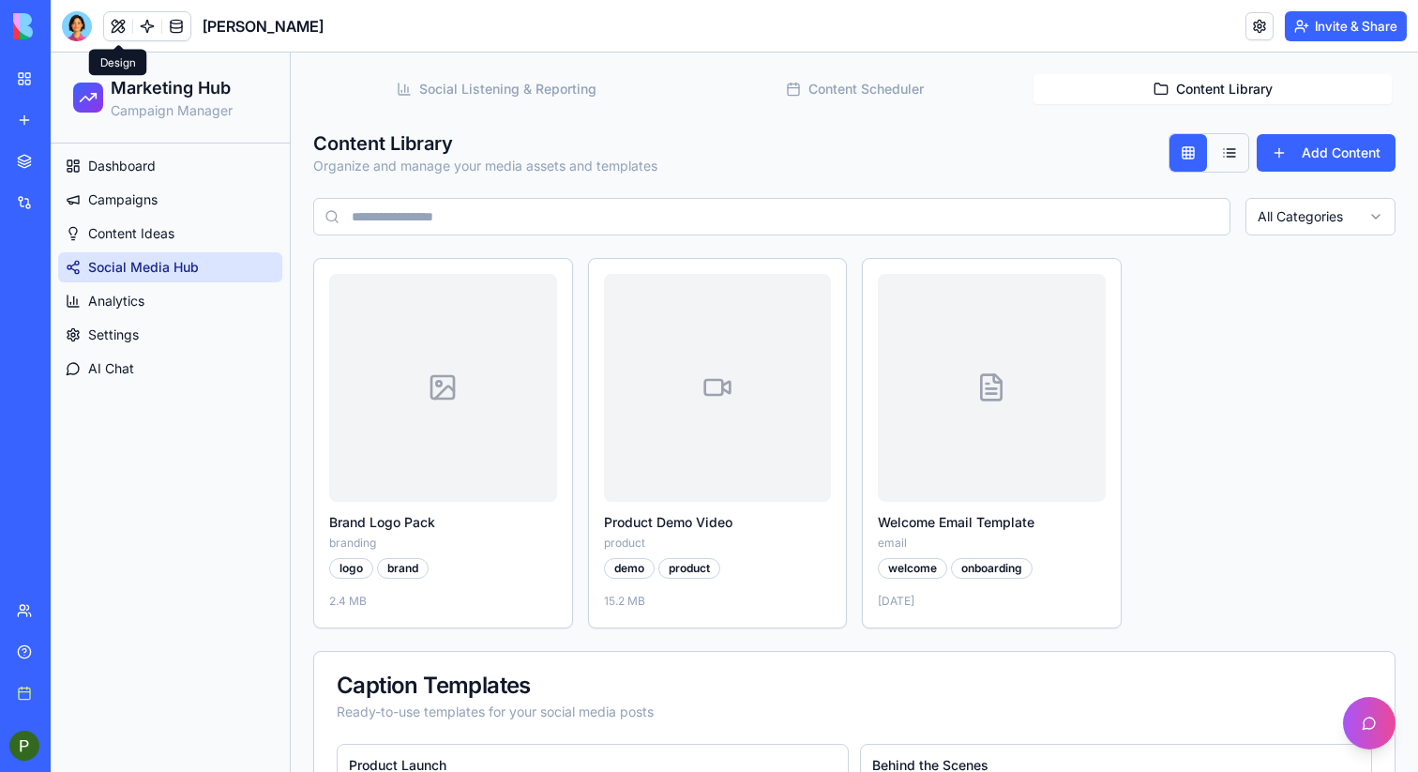
scroll to position [289, 0]
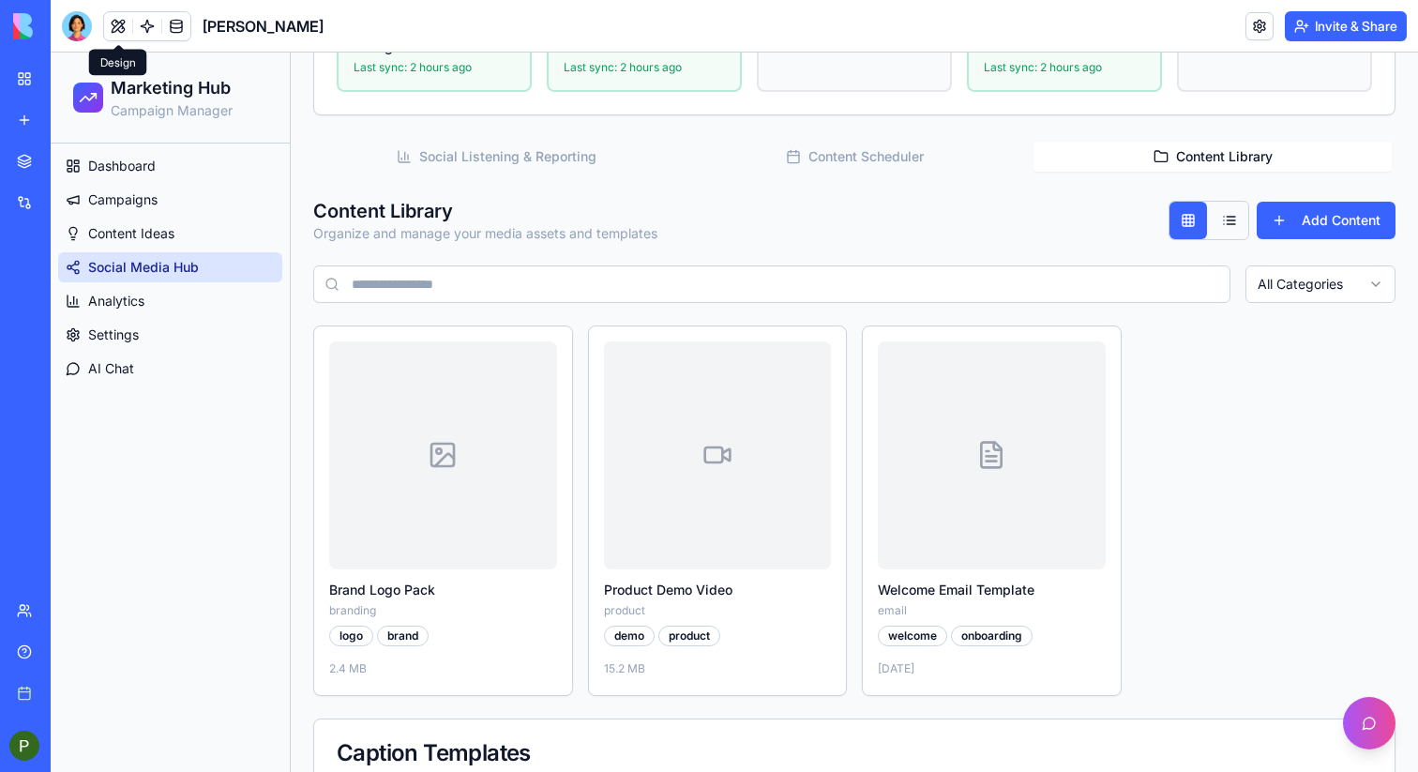
click at [871, 158] on button "Content Scheduler" at bounding box center [854, 157] width 358 height 30
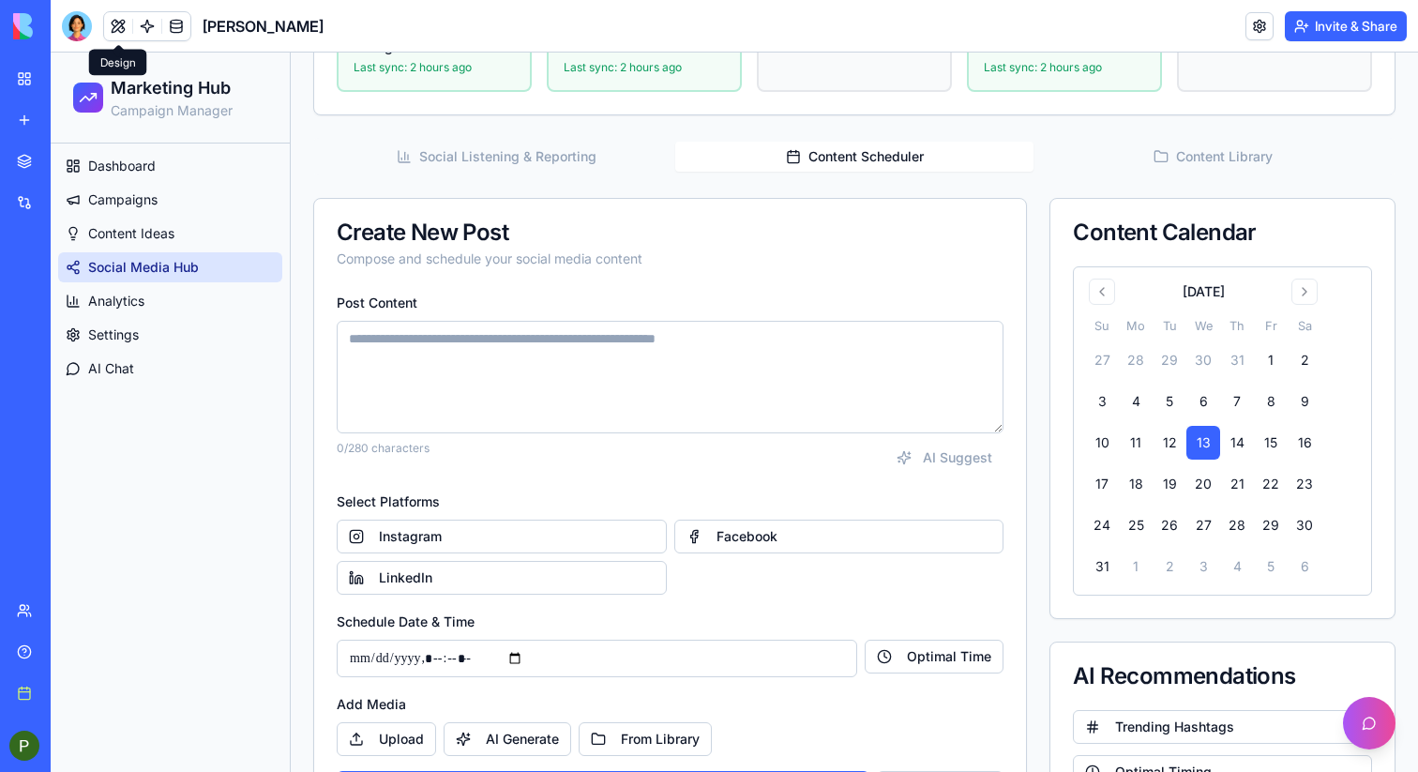
click at [534, 156] on button "Social Listening & Reporting" at bounding box center [496, 157] width 358 height 30
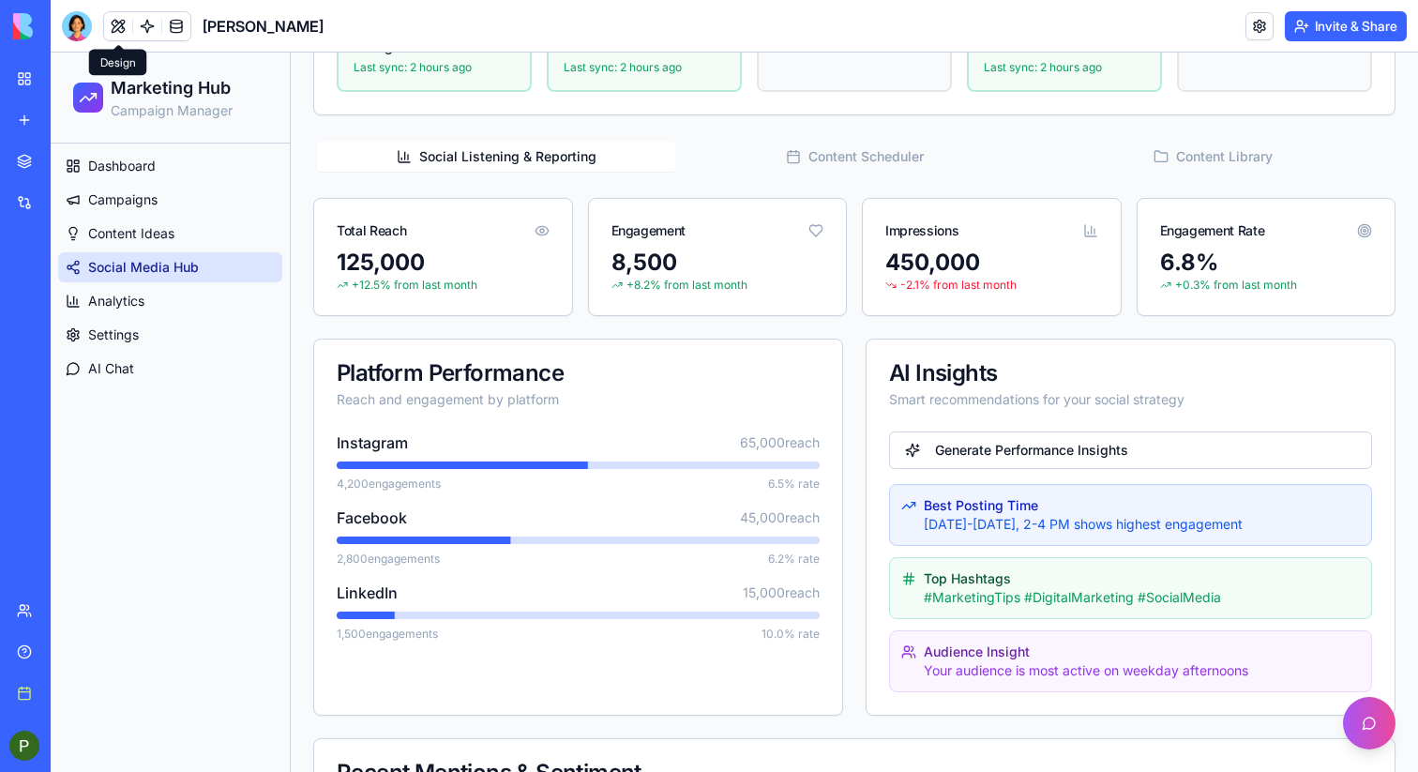
click at [807, 163] on button "Content Scheduler" at bounding box center [854, 157] width 358 height 30
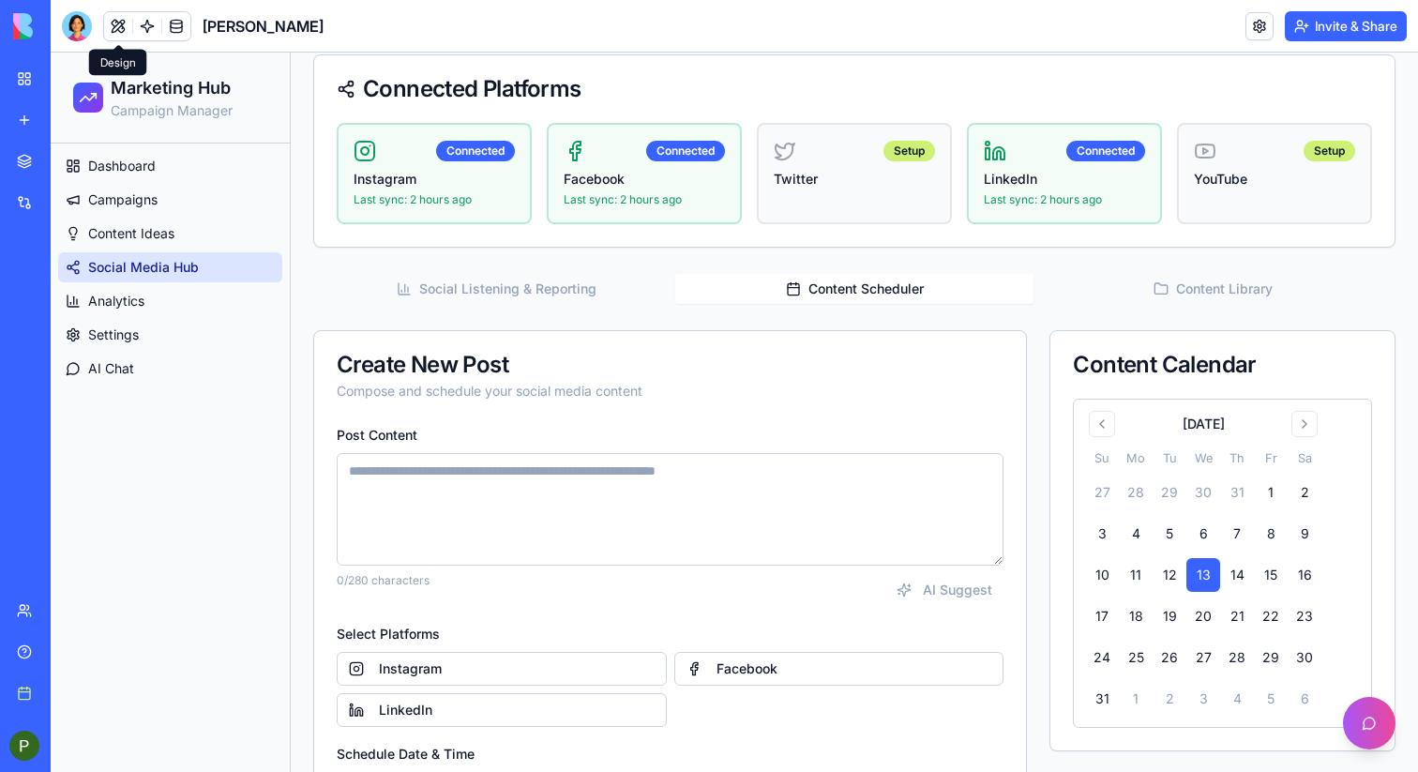
scroll to position [0, 0]
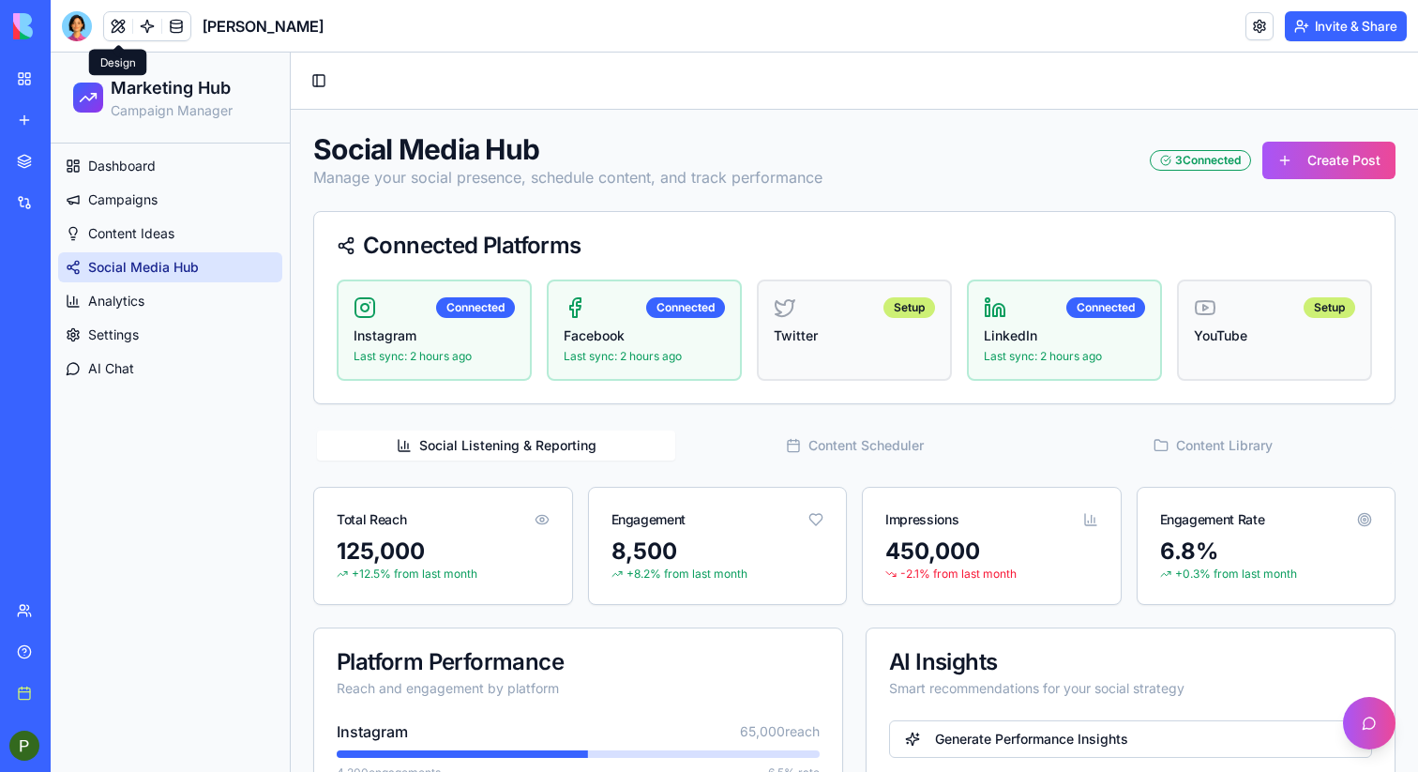
click at [530, 447] on button "Social Listening & Reporting" at bounding box center [496, 446] width 358 height 30
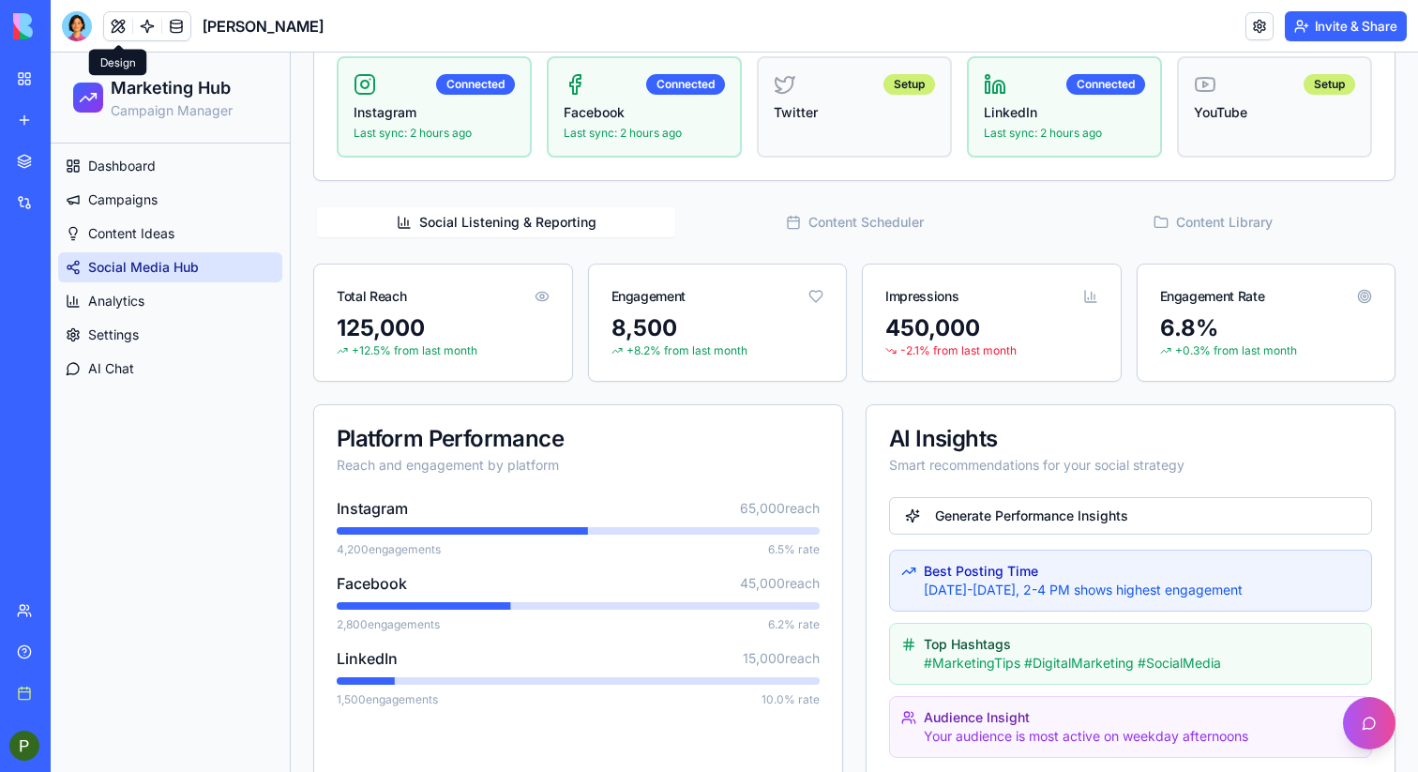
scroll to position [126, 0]
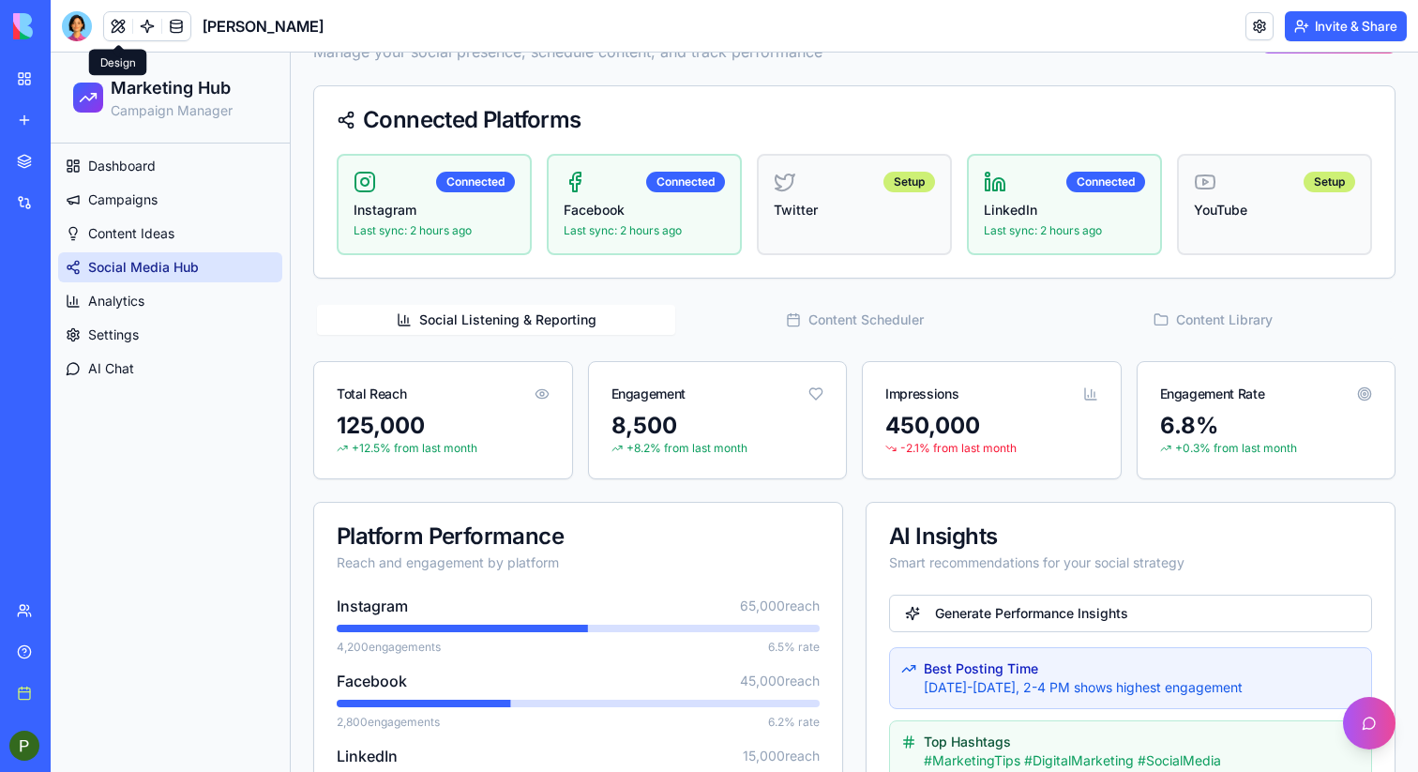
click at [811, 314] on button "Content Scheduler" at bounding box center [854, 320] width 358 height 30
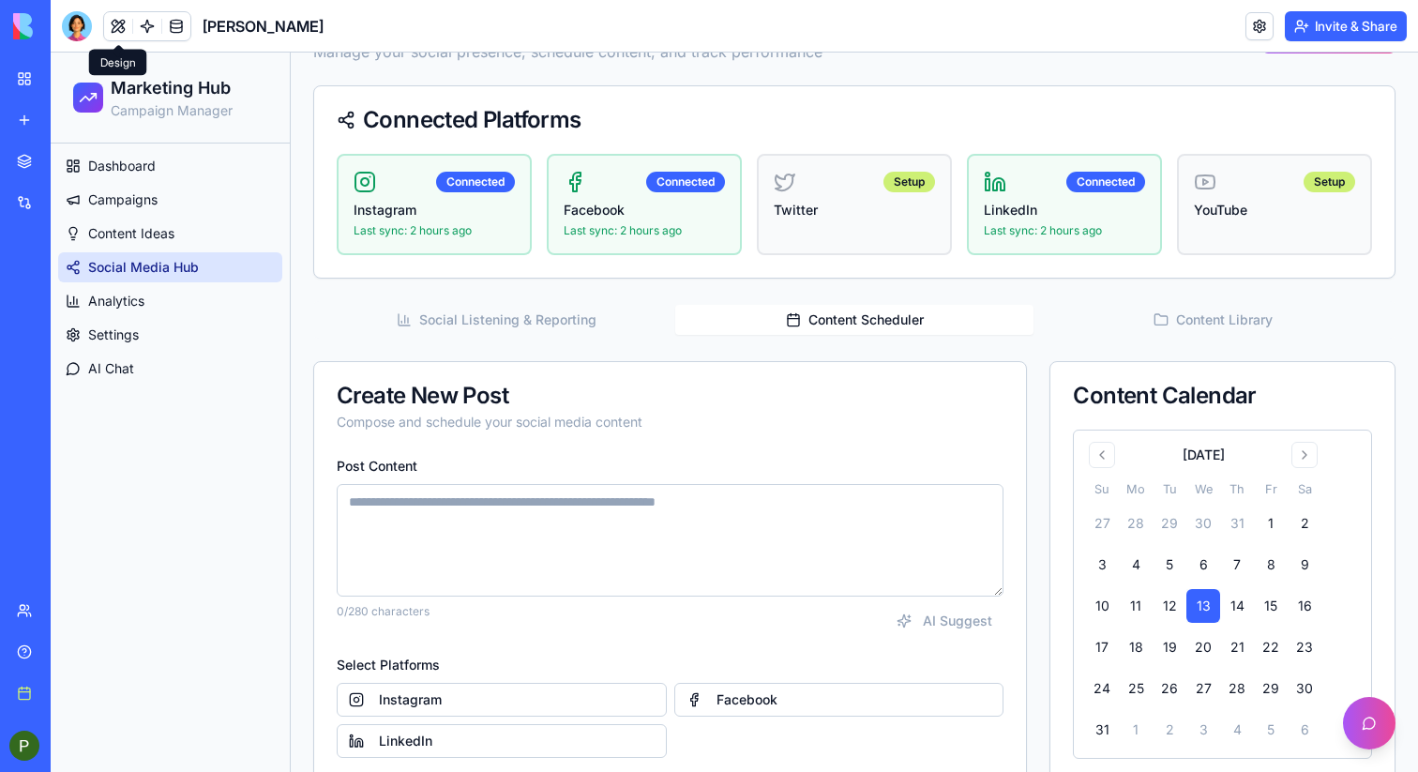
click at [1185, 303] on div "Social Listening & Reporting Content Scheduler Content Library" at bounding box center [854, 320] width 1082 height 38
click at [1185, 320] on button "Content Library" at bounding box center [1213, 320] width 358 height 30
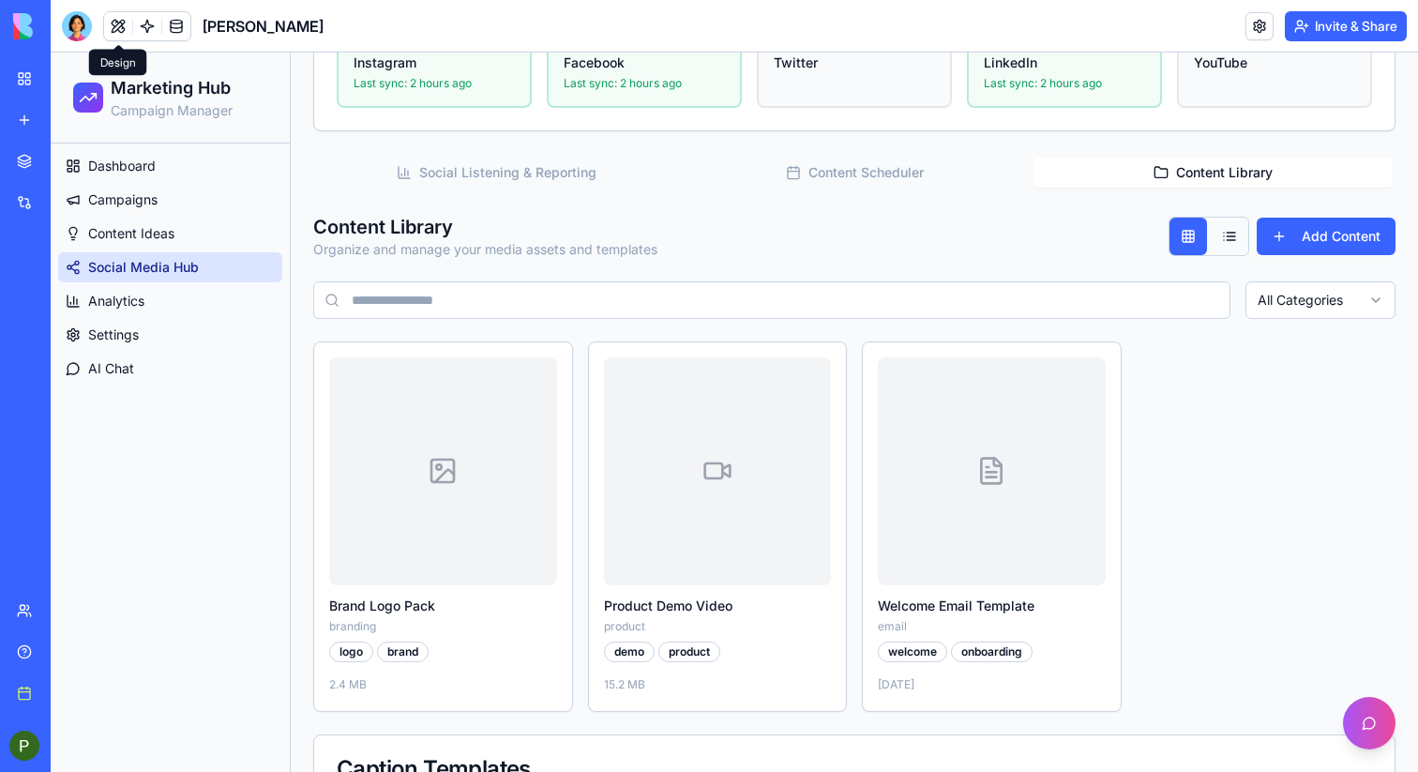
scroll to position [137, 0]
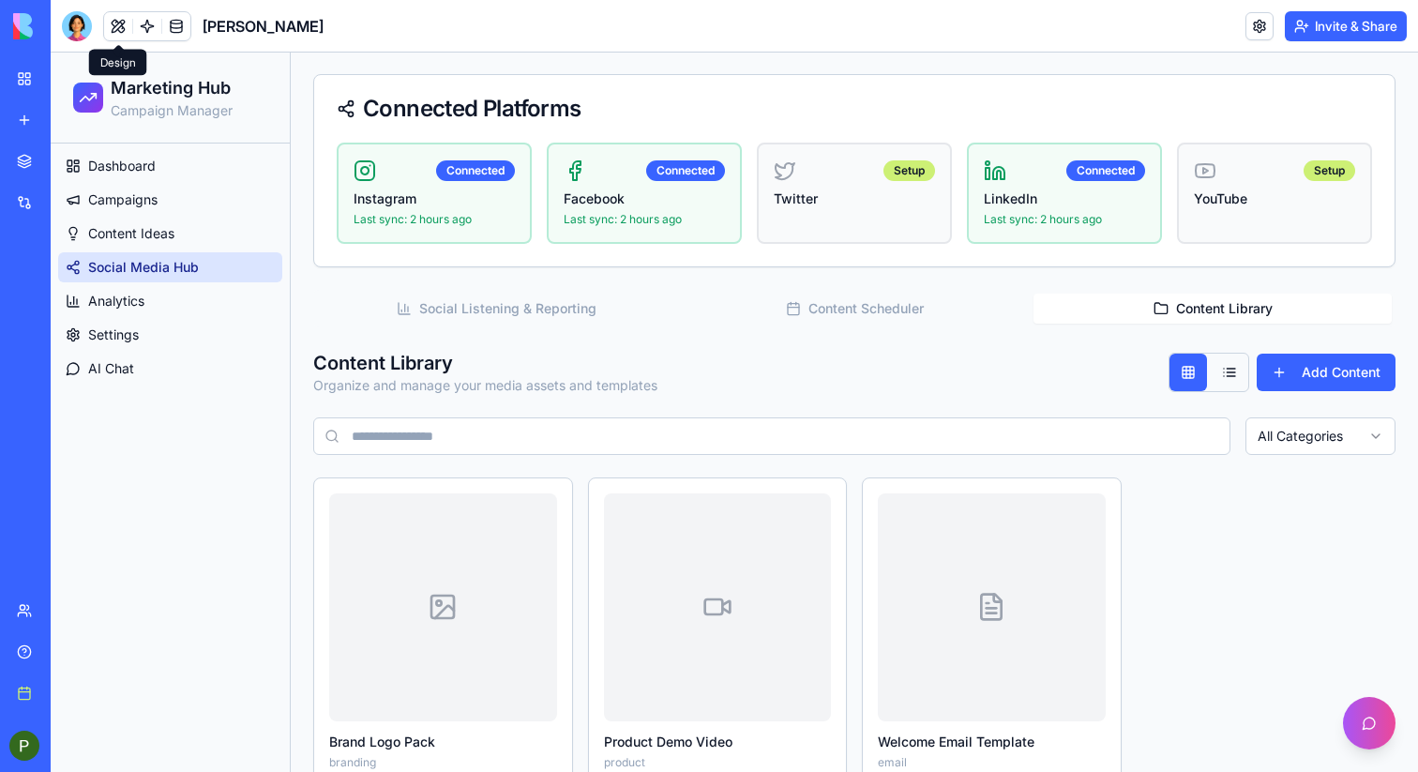
click at [504, 314] on button "Social Listening & Reporting" at bounding box center [496, 309] width 358 height 30
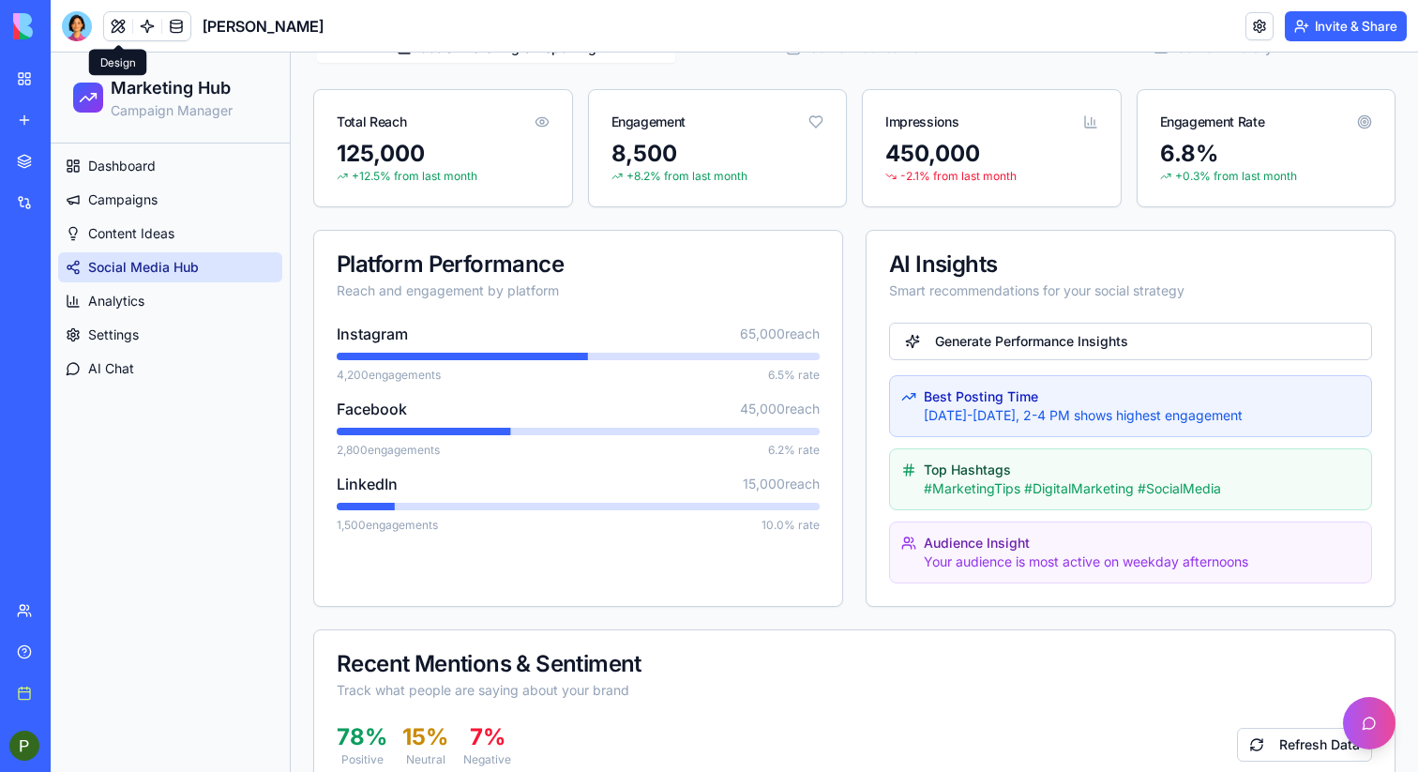
scroll to position [360, 0]
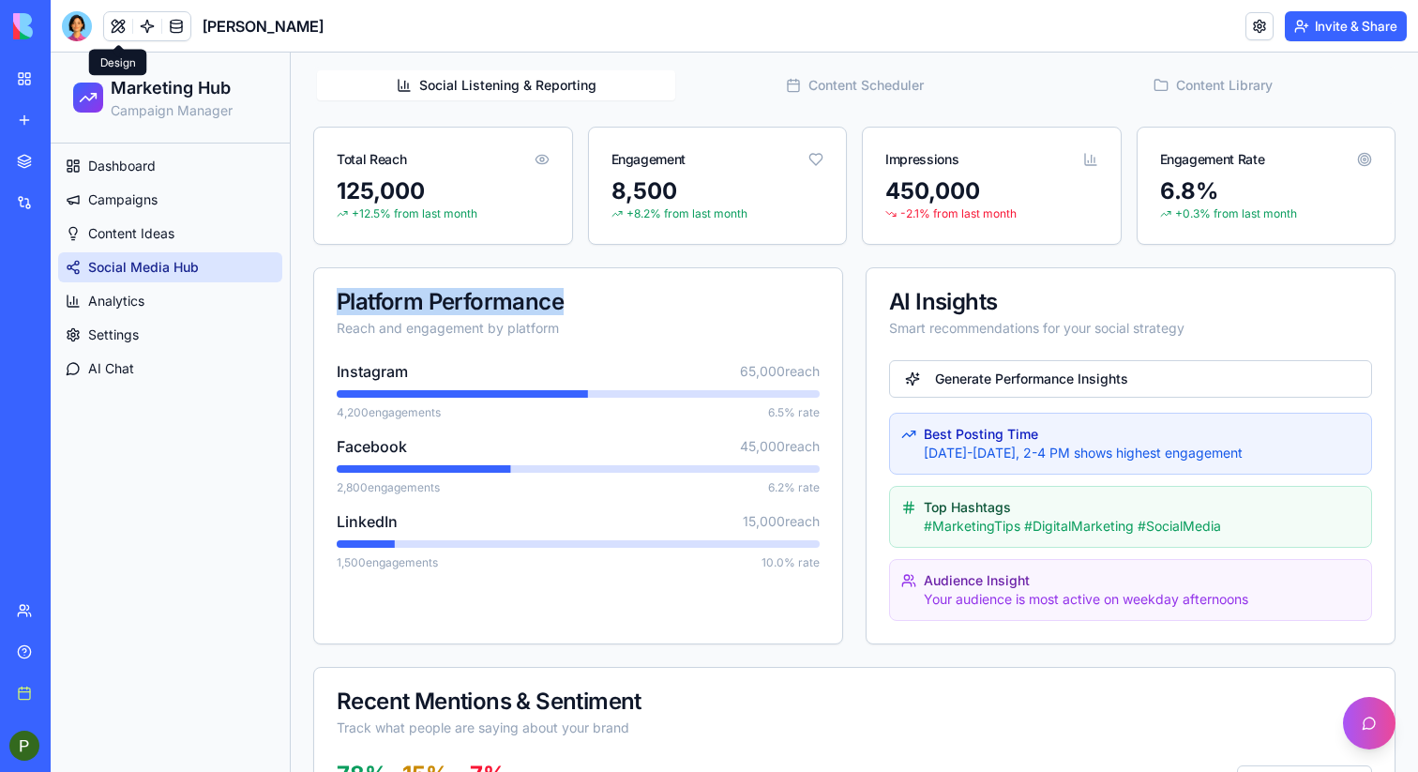
drag, startPoint x: 511, startPoint y: 298, endPoint x: 334, endPoint y: 300, distance: 177.3
click at [334, 300] on div "Platform Performance Reach and engagement by platform" at bounding box center [578, 314] width 528 height 92
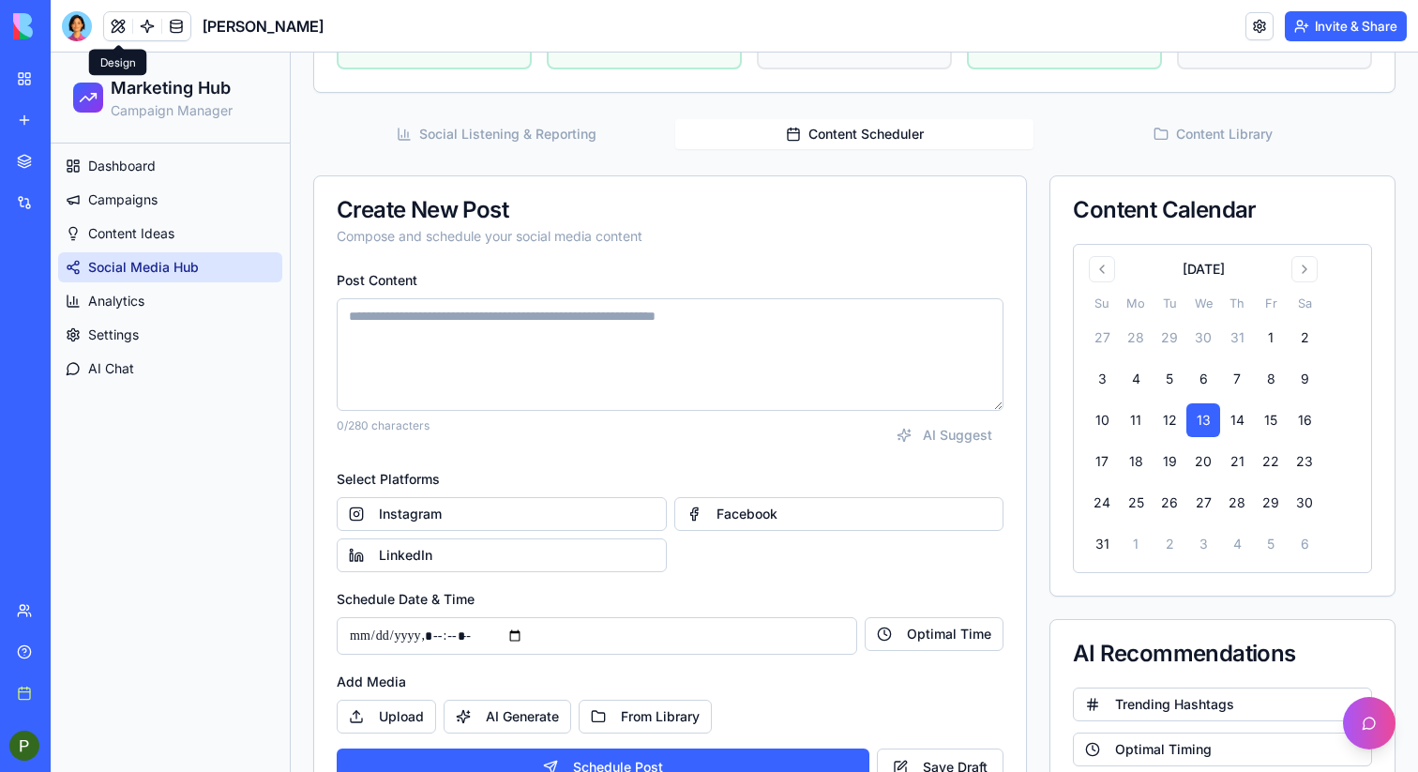
scroll to position [0, 0]
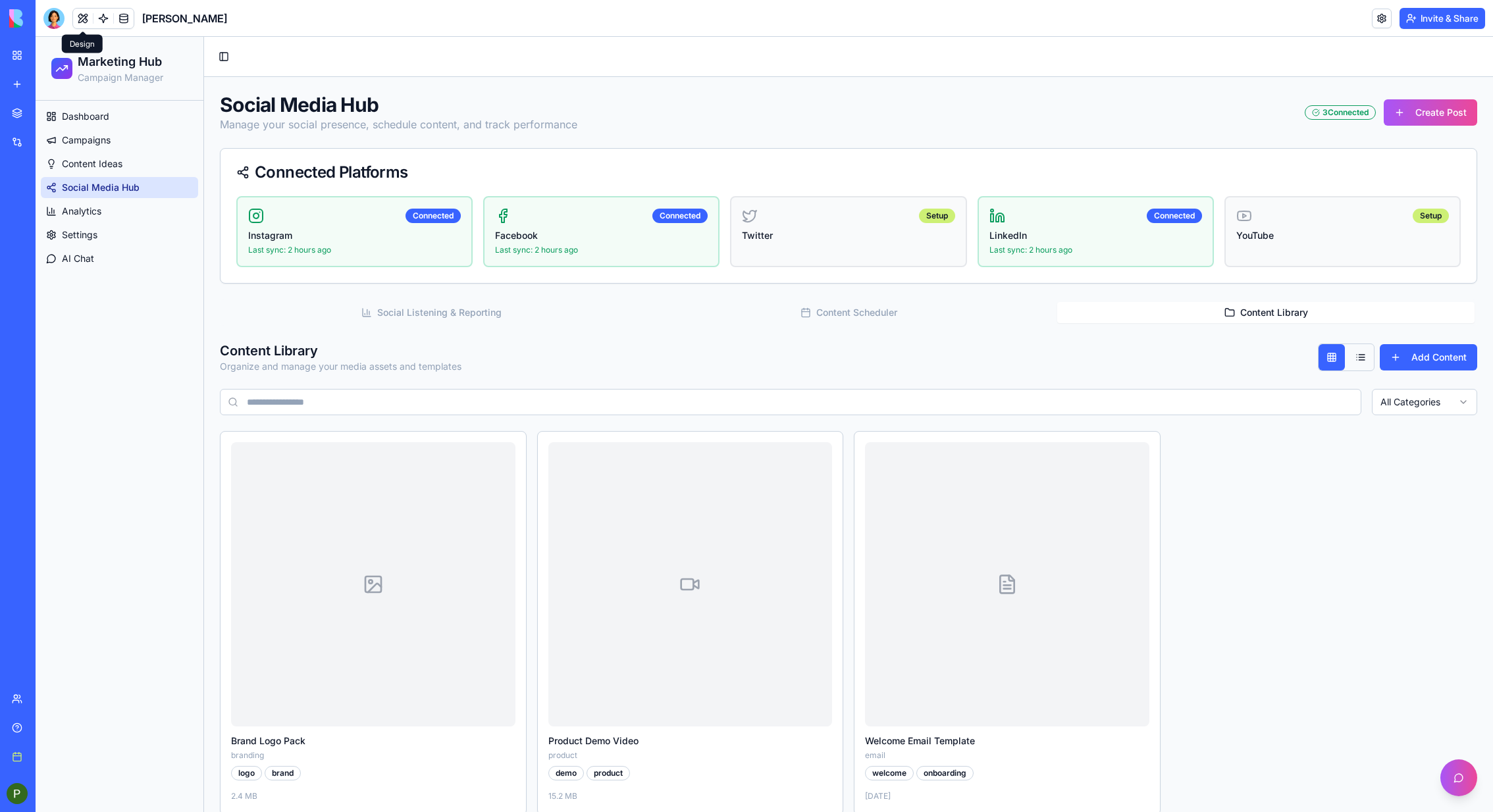
click at [995, 314] on button "Content Library" at bounding box center [1266, 313] width 418 height 21
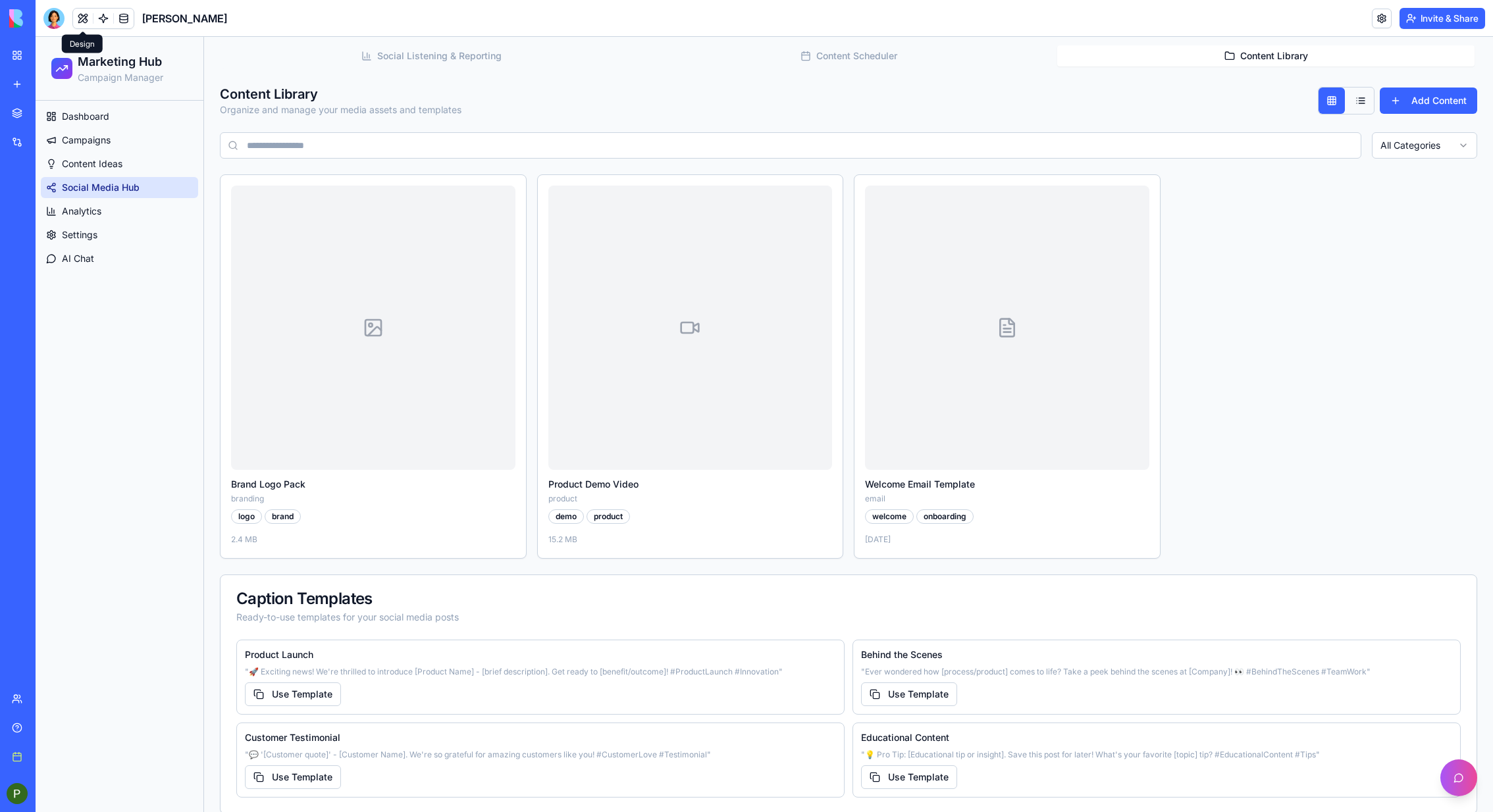
scroll to position [271, 0]
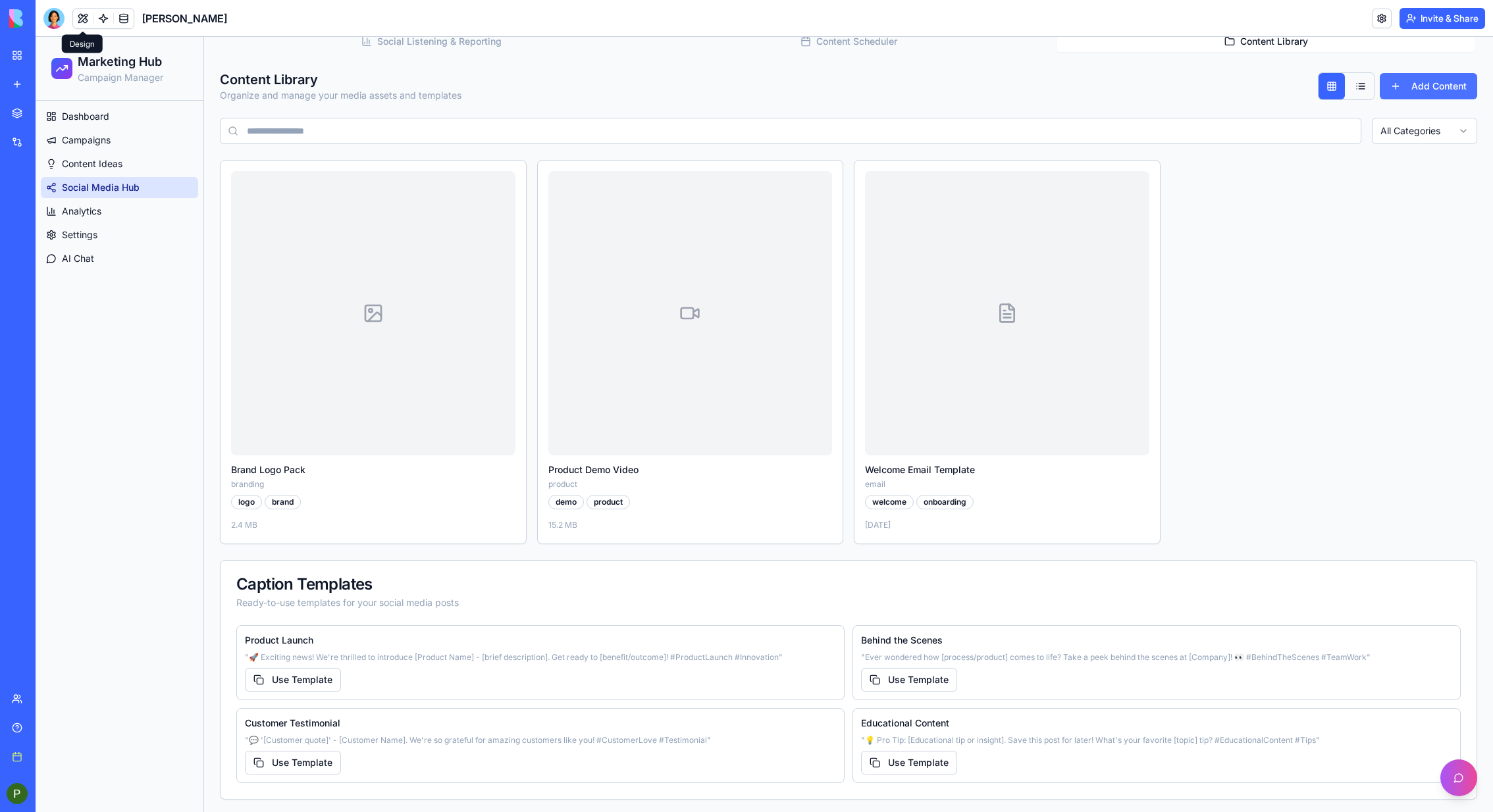
click at [995, 88] on button "Add Content" at bounding box center [1428, 86] width 98 height 27
click at [995, 84] on button "Add Content" at bounding box center [1428, 86] width 98 height 27
click at [995, 81] on button "Add Content" at bounding box center [1428, 86] width 98 height 27
click at [995, 86] on button "Add Content" at bounding box center [1428, 86] width 98 height 27
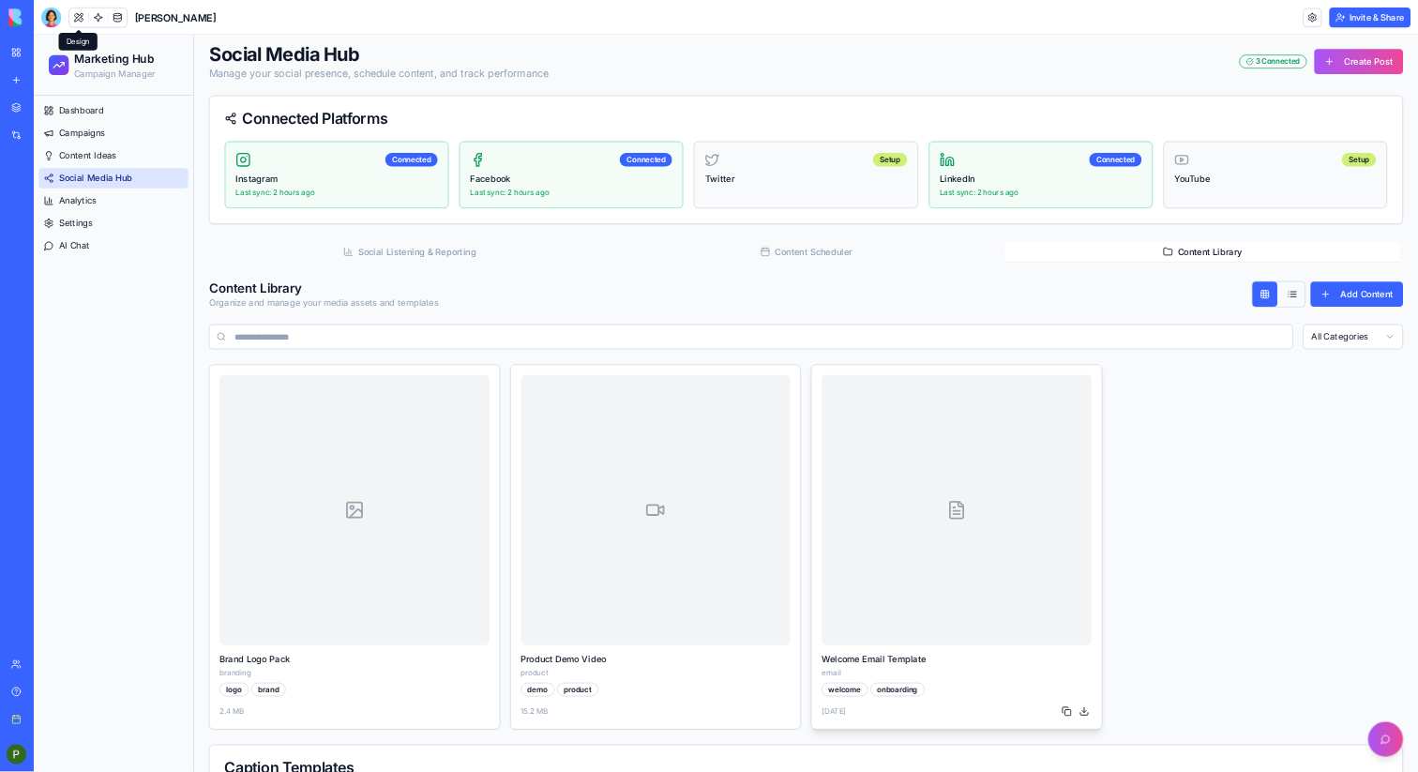
scroll to position [0, 0]
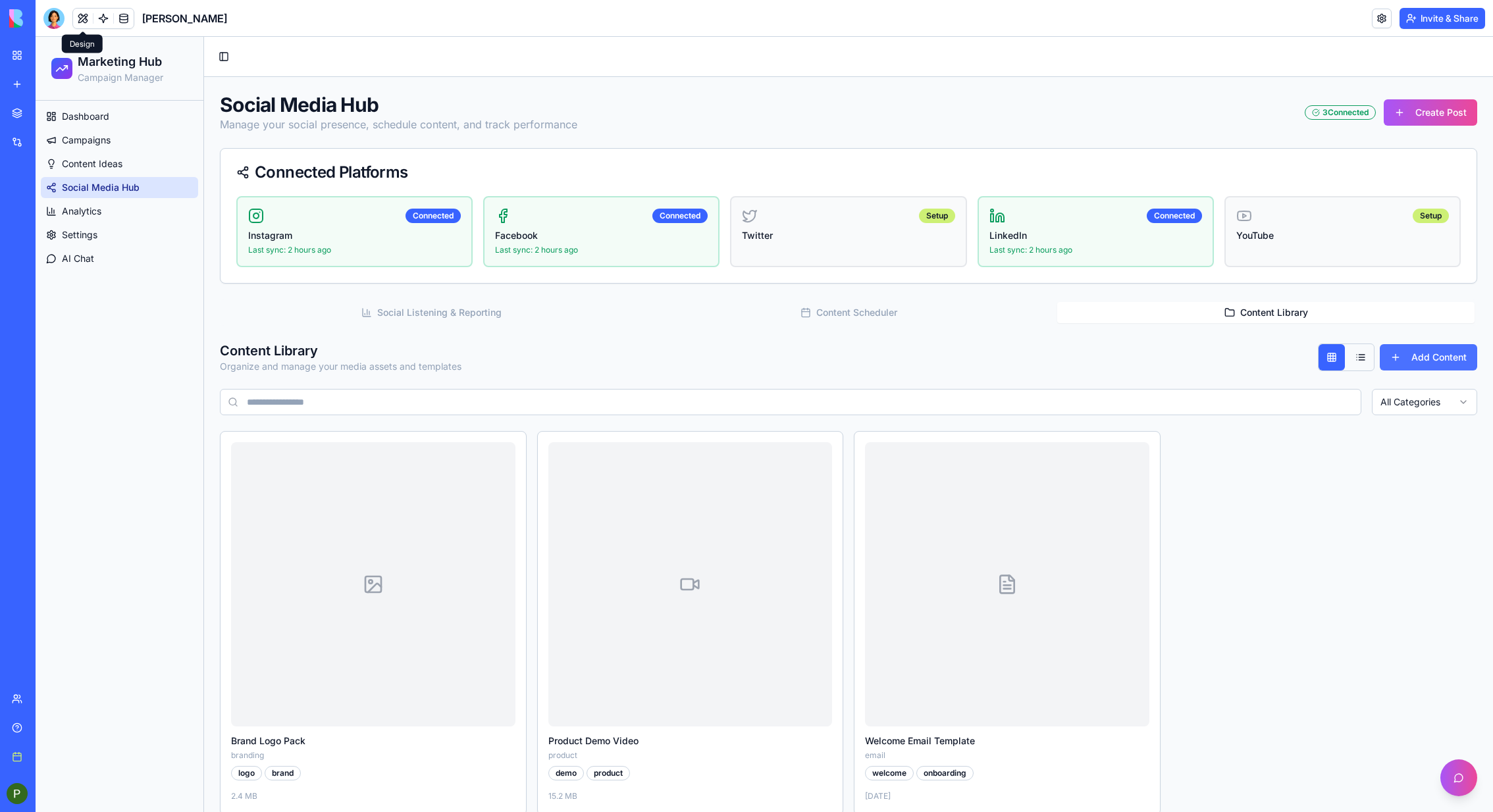
click at [995, 345] on button "Add Content" at bounding box center [1428, 358] width 98 height 27
click at [875, 314] on button "Content Scheduler" at bounding box center [849, 313] width 418 height 21
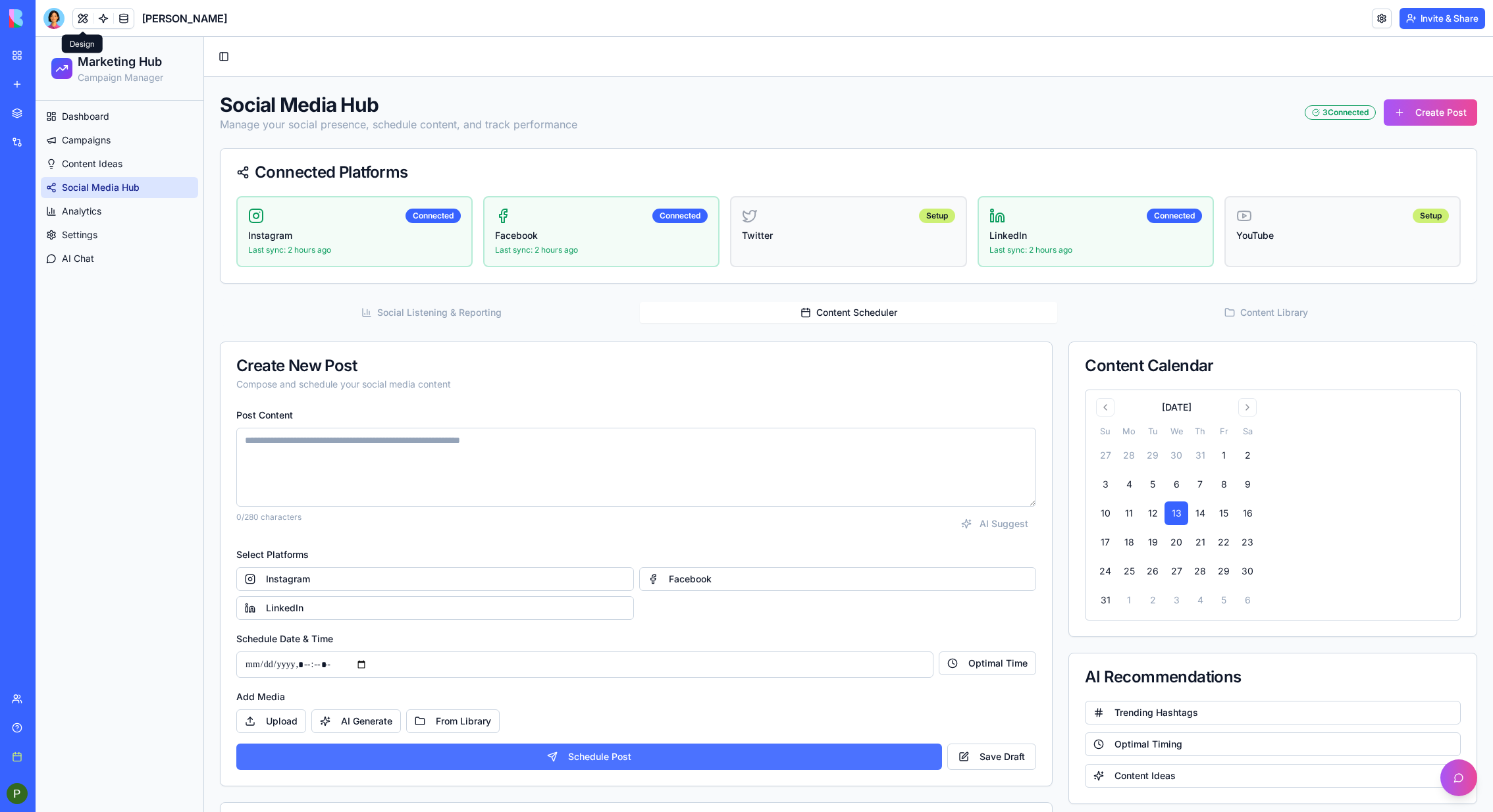
click at [621, 541] on button "Schedule Post" at bounding box center [589, 757] width 705 height 27
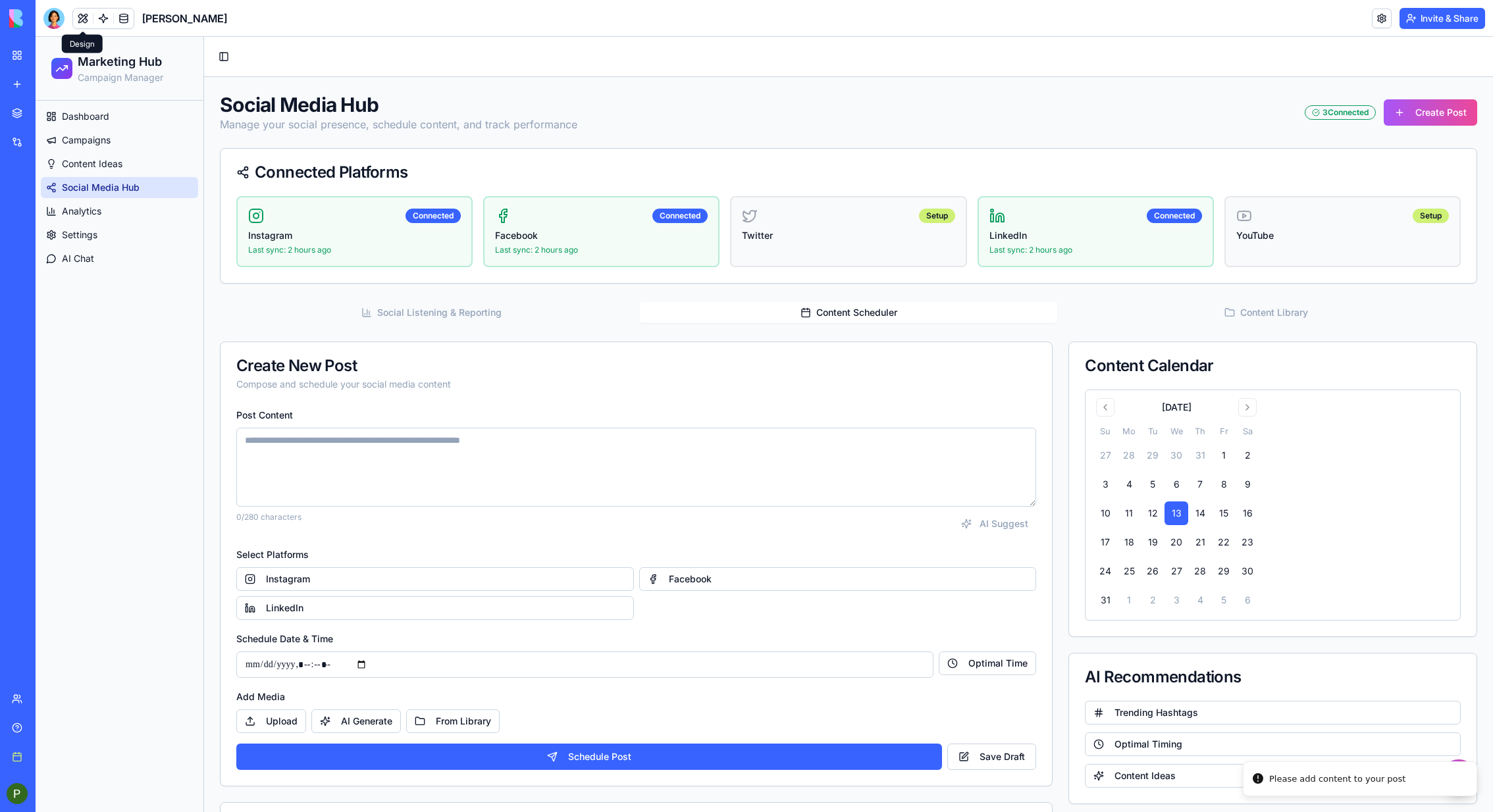
click at [385, 313] on button "Social Listening & Reporting" at bounding box center [431, 313] width 418 height 21
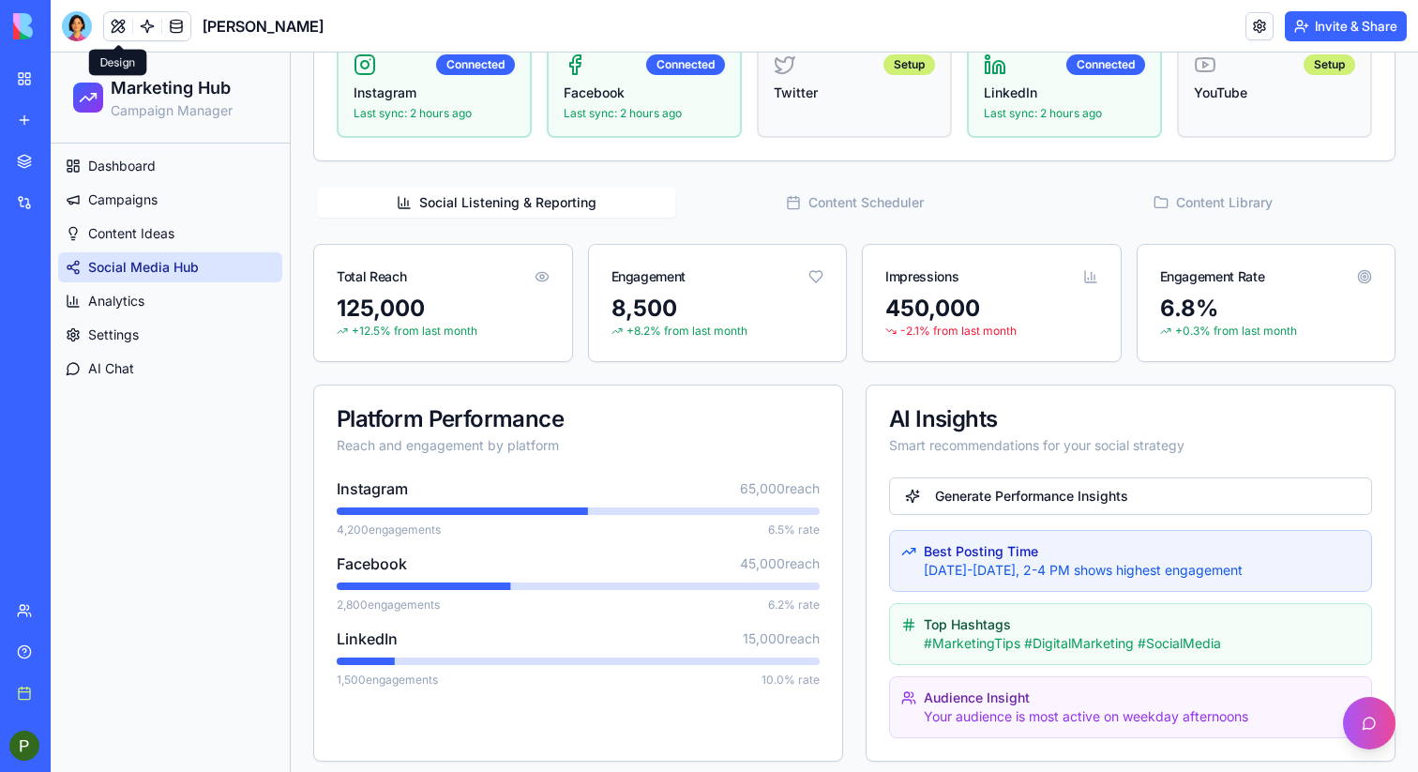
scroll to position [358, 0]
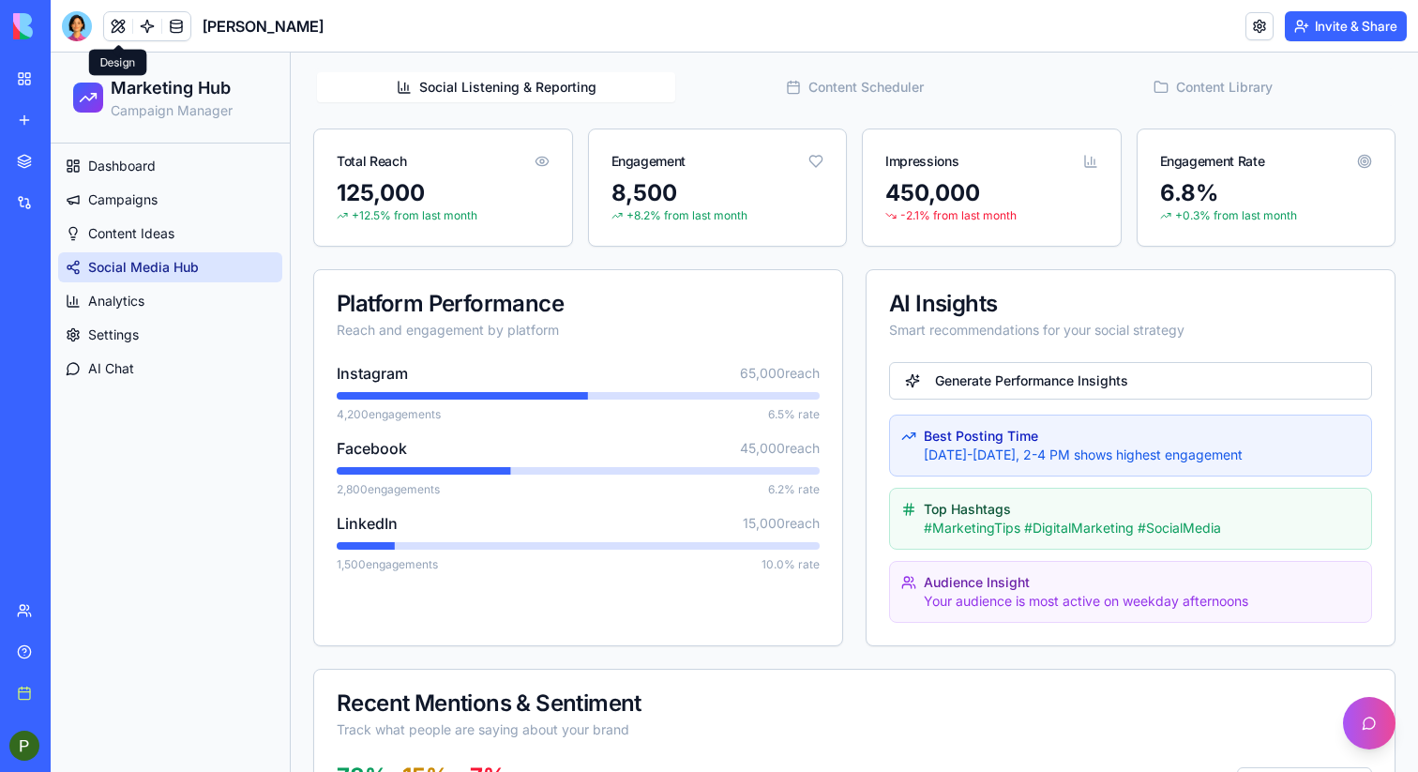
click at [889, 84] on button "Content Scheduler" at bounding box center [854, 87] width 358 height 30
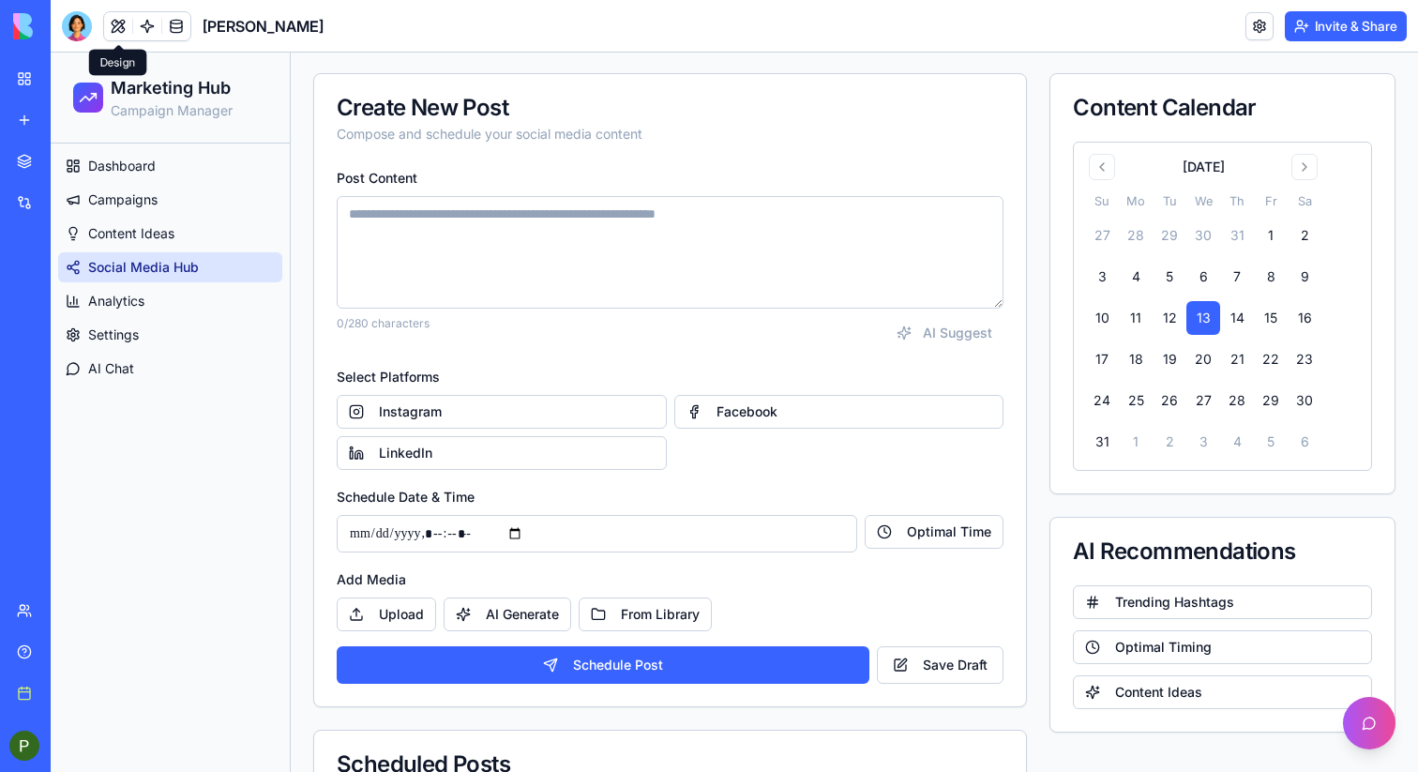
scroll to position [236, 0]
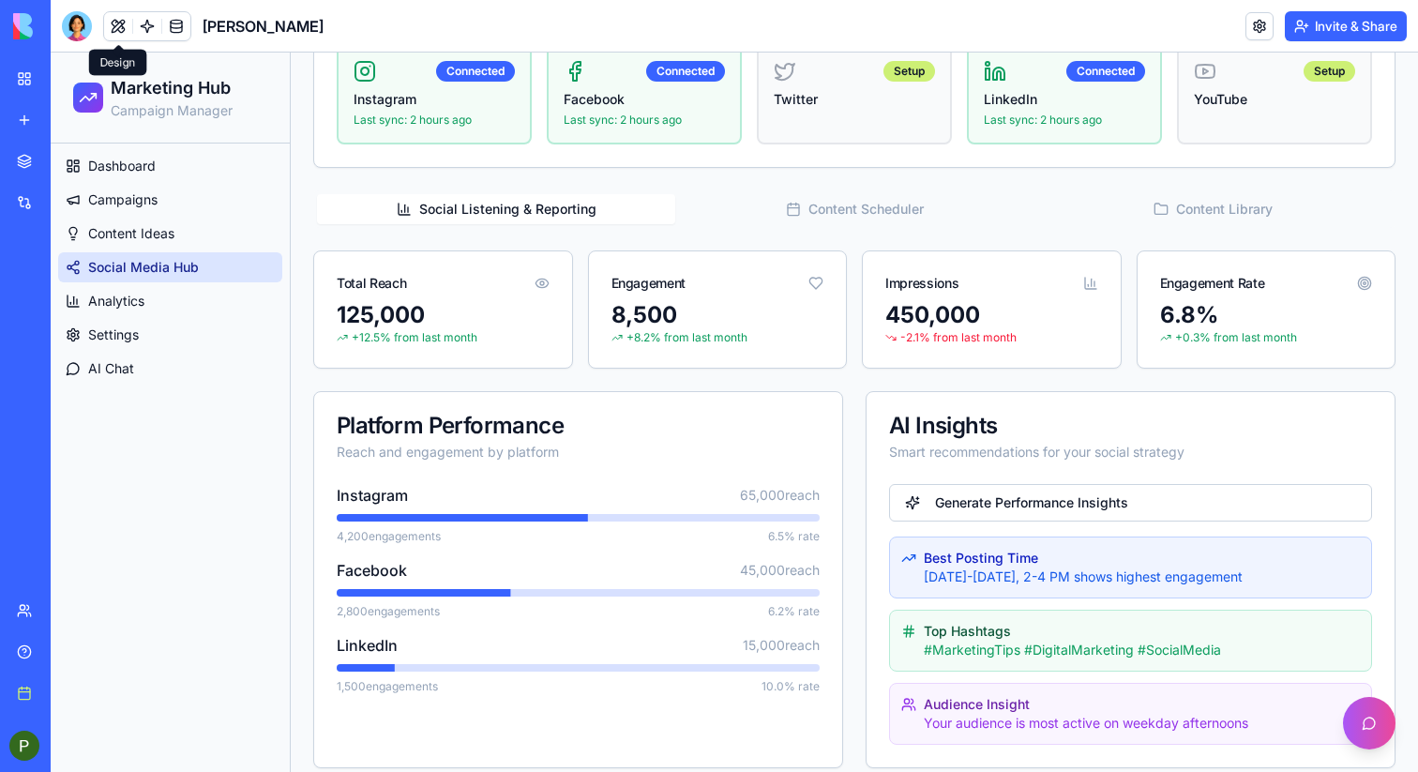
click at [552, 207] on button "Social Listening & Reporting" at bounding box center [496, 209] width 358 height 30
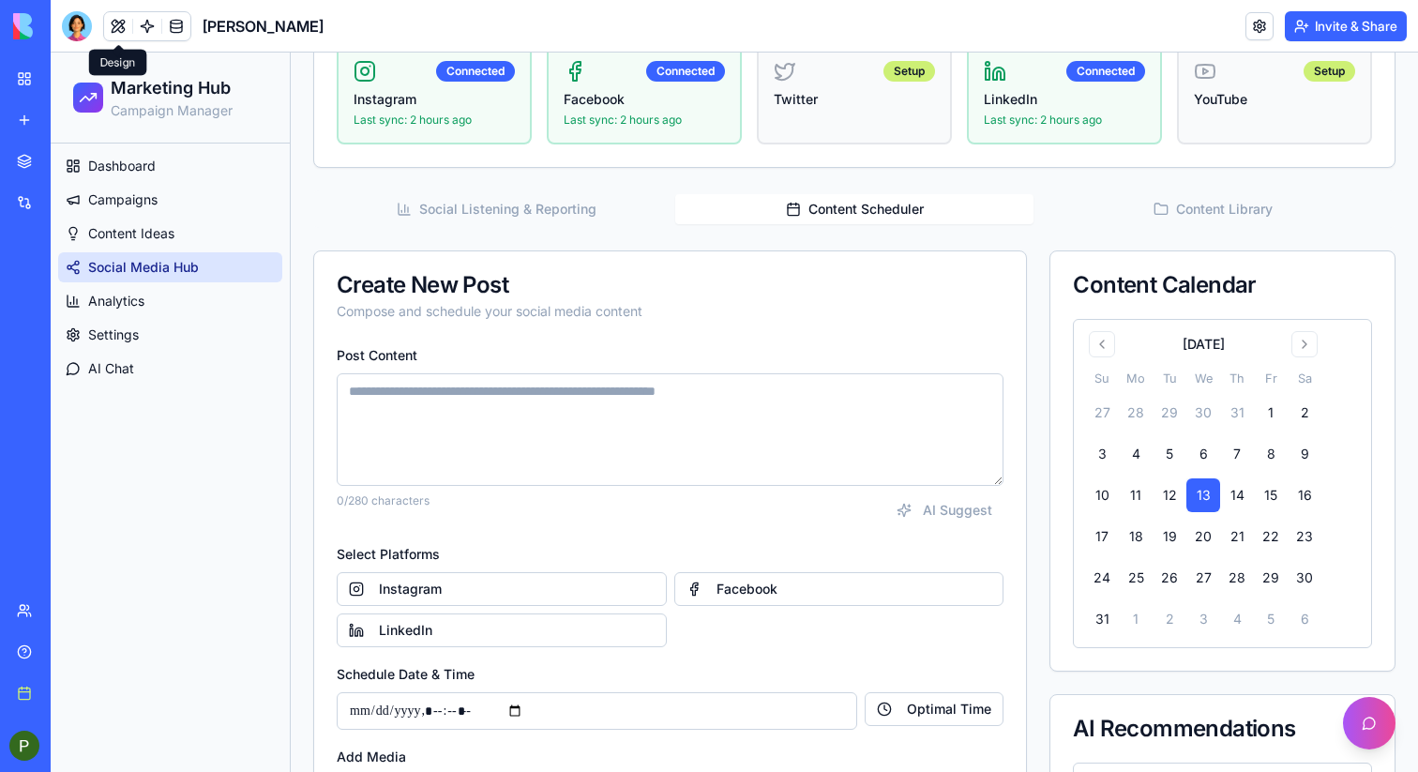
click at [764, 212] on button "Content Scheduler" at bounding box center [854, 209] width 358 height 30
click at [509, 214] on button "Social Listening & Reporting" at bounding box center [496, 209] width 358 height 30
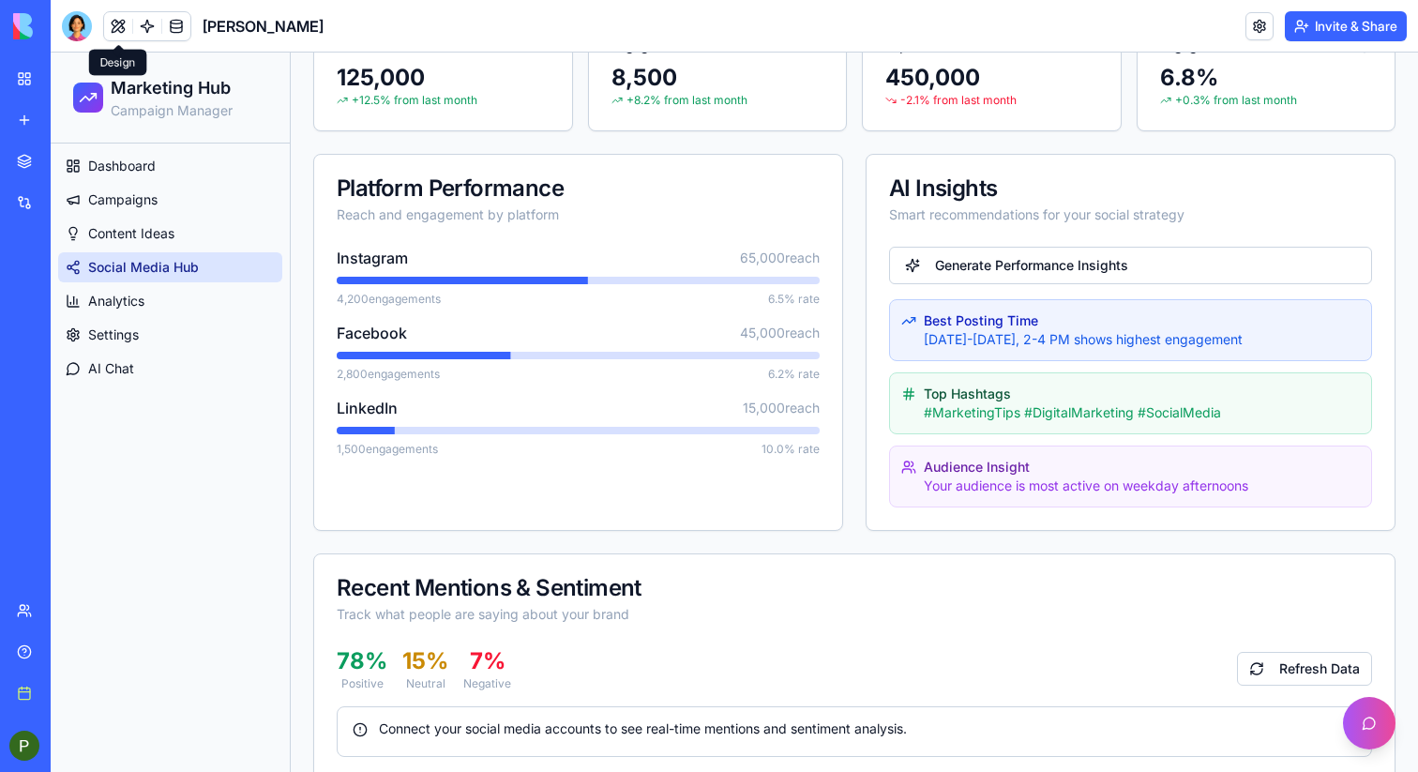
scroll to position [465, 0]
